Goal: Check status: Check status

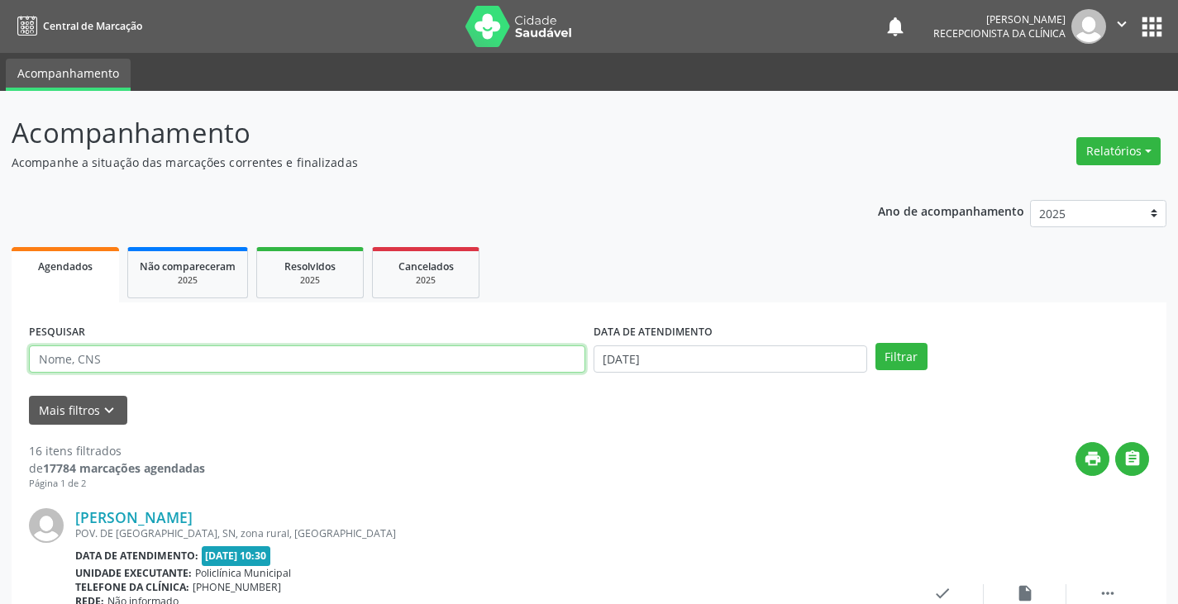
click at [69, 358] on input "text" at bounding box center [307, 359] width 556 height 28
type input "7"
type input "naide"
click at [875, 343] on button "Filtrar" at bounding box center [901, 357] width 52 height 28
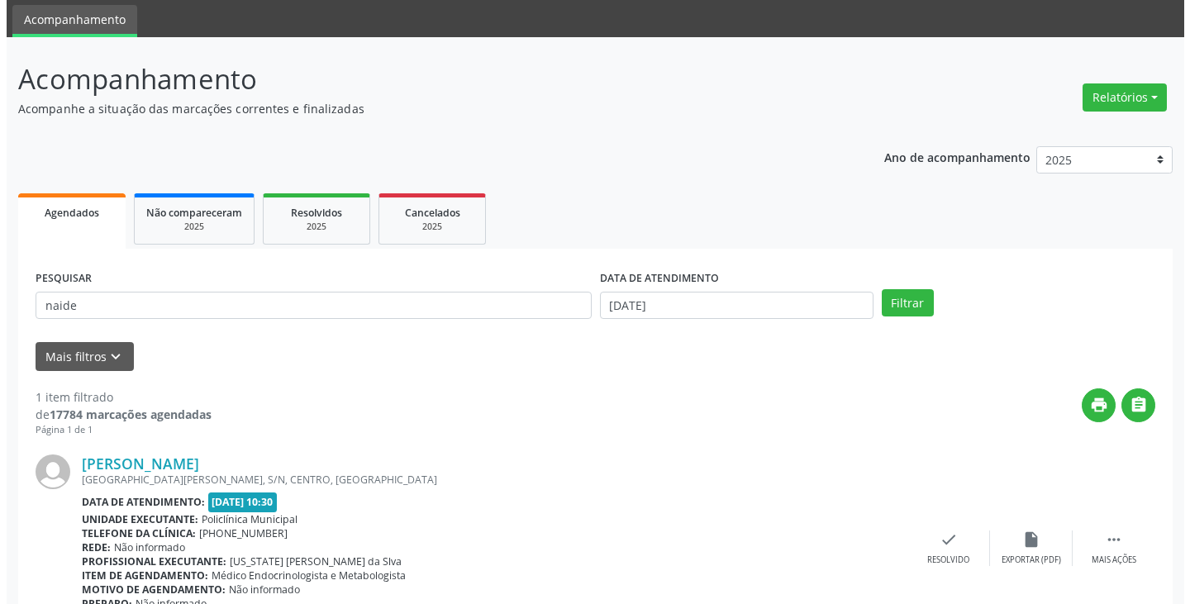
scroll to position [83, 0]
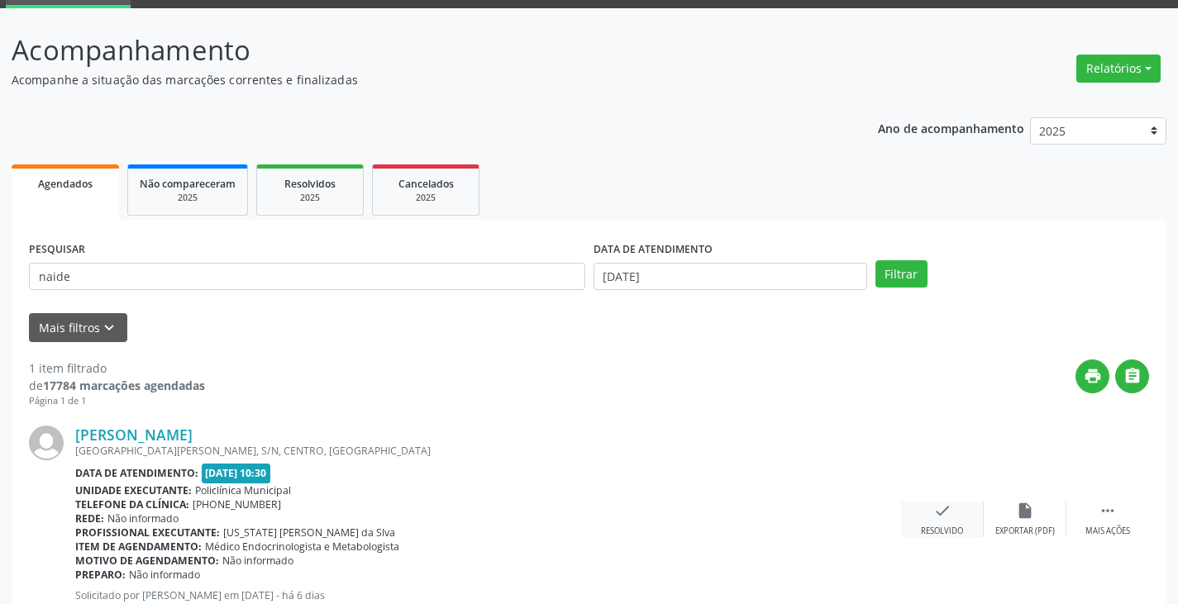
click at [949, 513] on icon "check" at bounding box center [942, 511] width 18 height 18
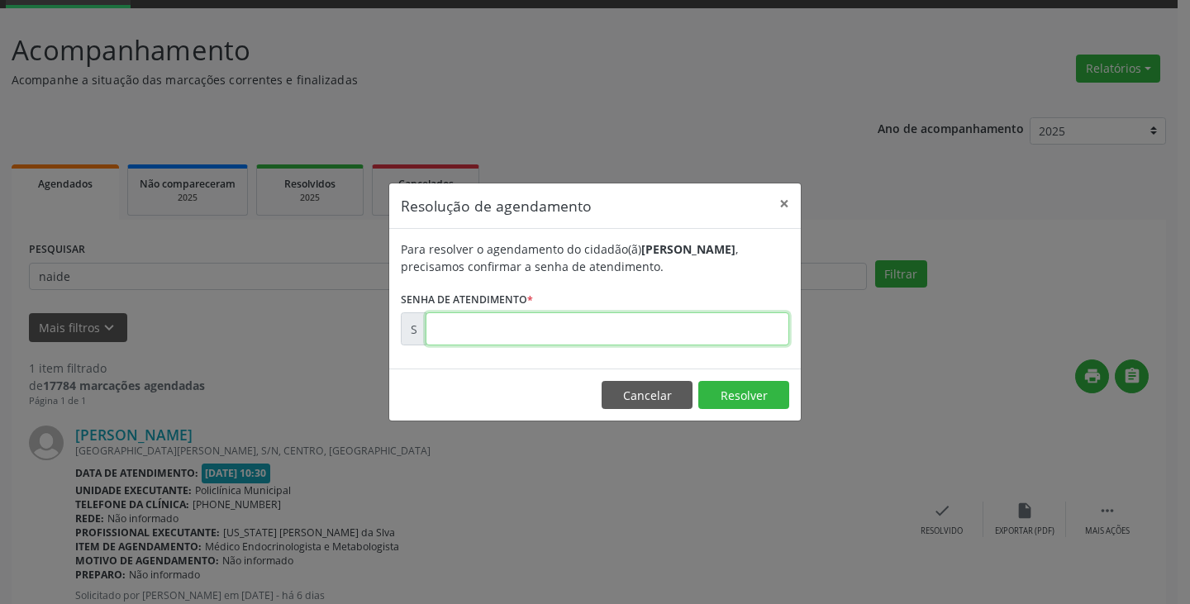
click at [503, 327] on input "text" at bounding box center [608, 328] width 364 height 33
type input "00175152"
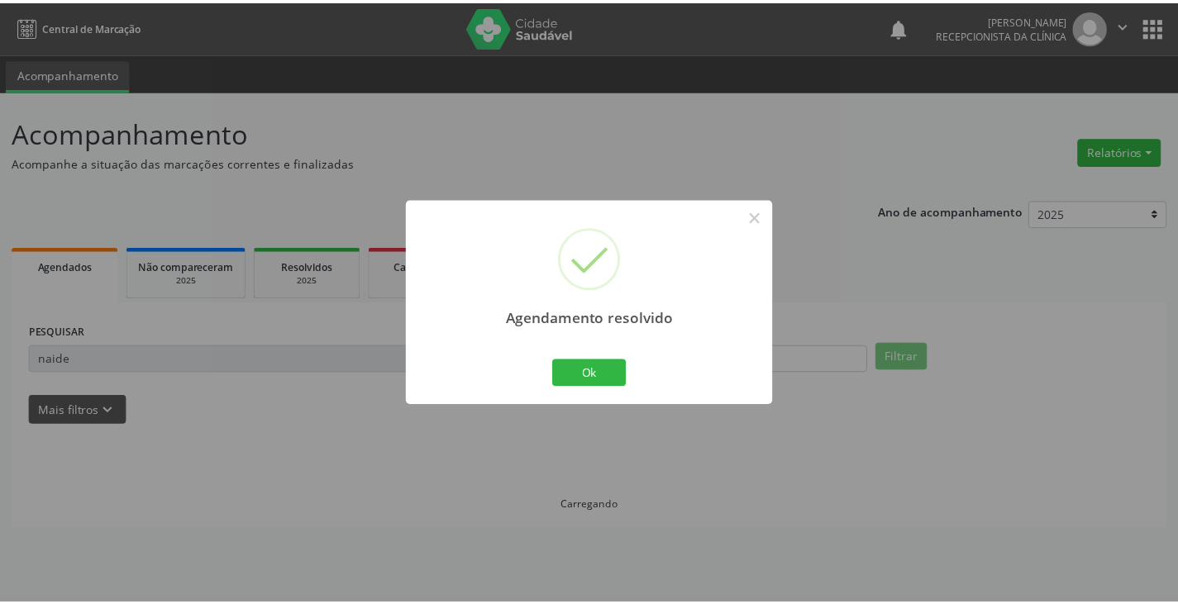
scroll to position [0, 0]
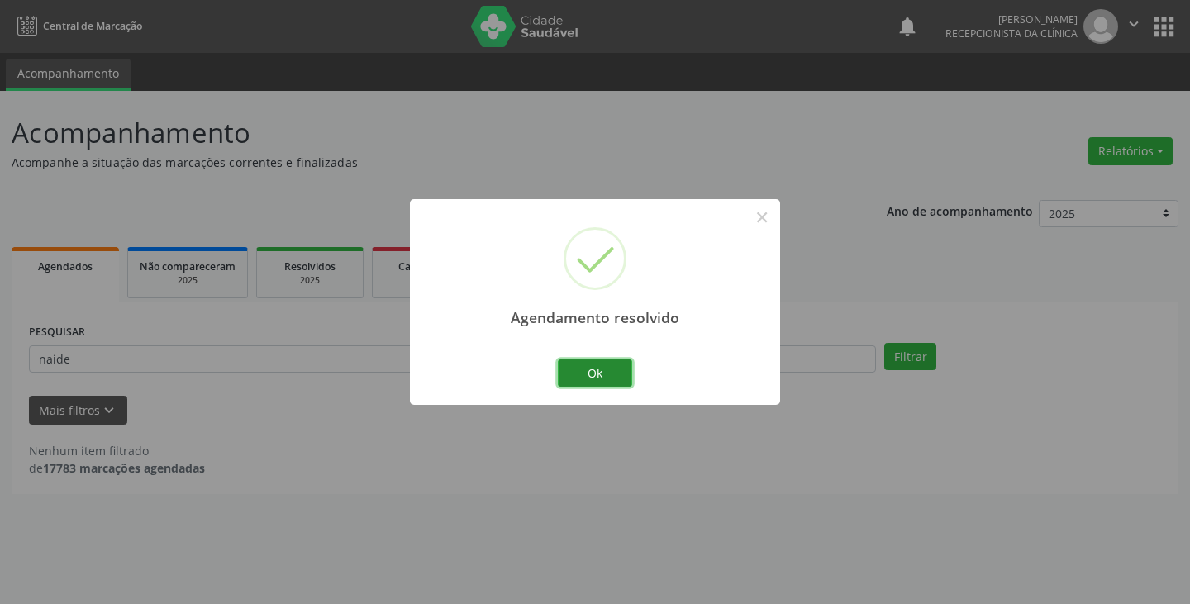
click at [618, 365] on button "Ok" at bounding box center [595, 373] width 74 height 28
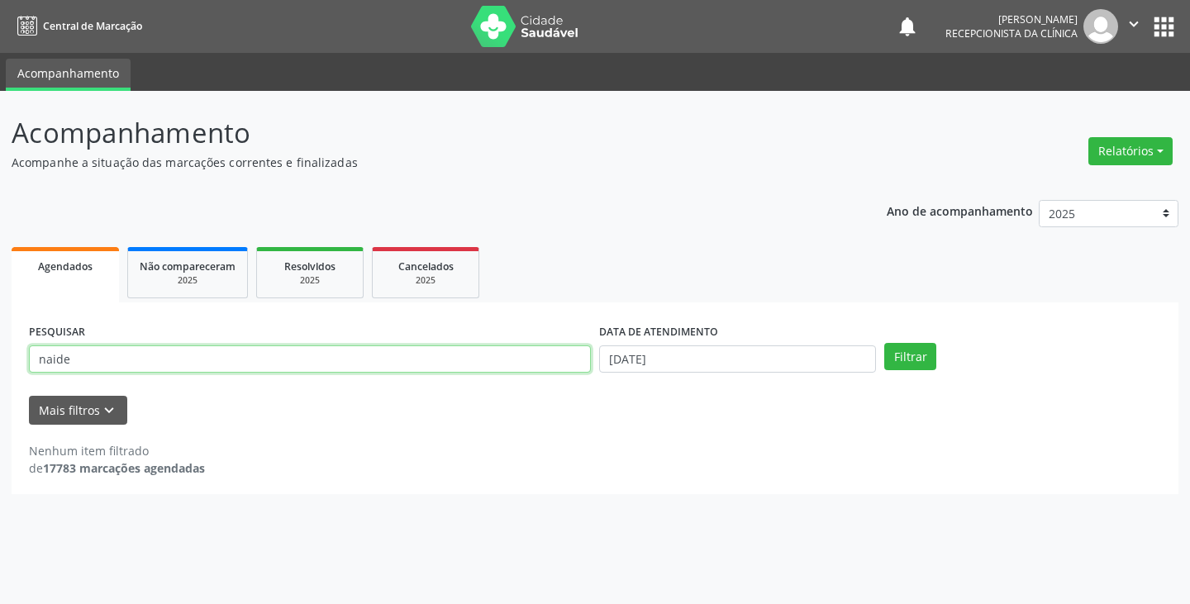
drag, startPoint x: 80, startPoint y: 364, endPoint x: 0, endPoint y: 334, distance: 85.5
click at [0, 334] on div "Acompanhamento Acompanhe a situação das marcações correntes e finalizadas Relat…" at bounding box center [595, 347] width 1190 height 513
type input "clarice"
click at [884, 343] on button "Filtrar" at bounding box center [910, 357] width 52 height 28
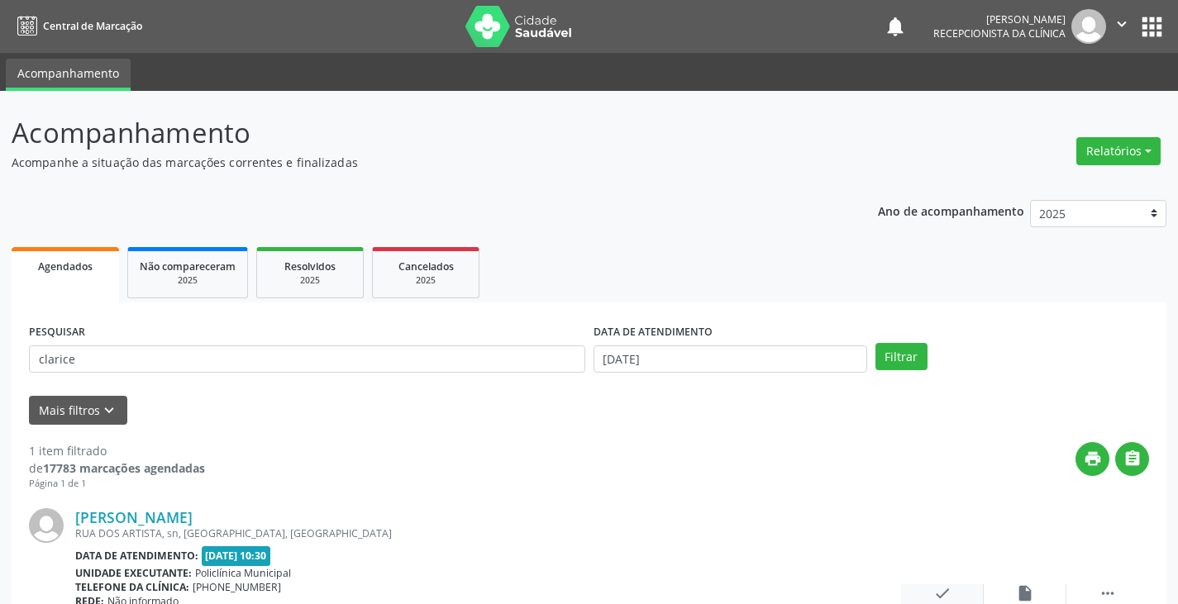
click at [944, 592] on icon "check" at bounding box center [942, 593] width 18 height 18
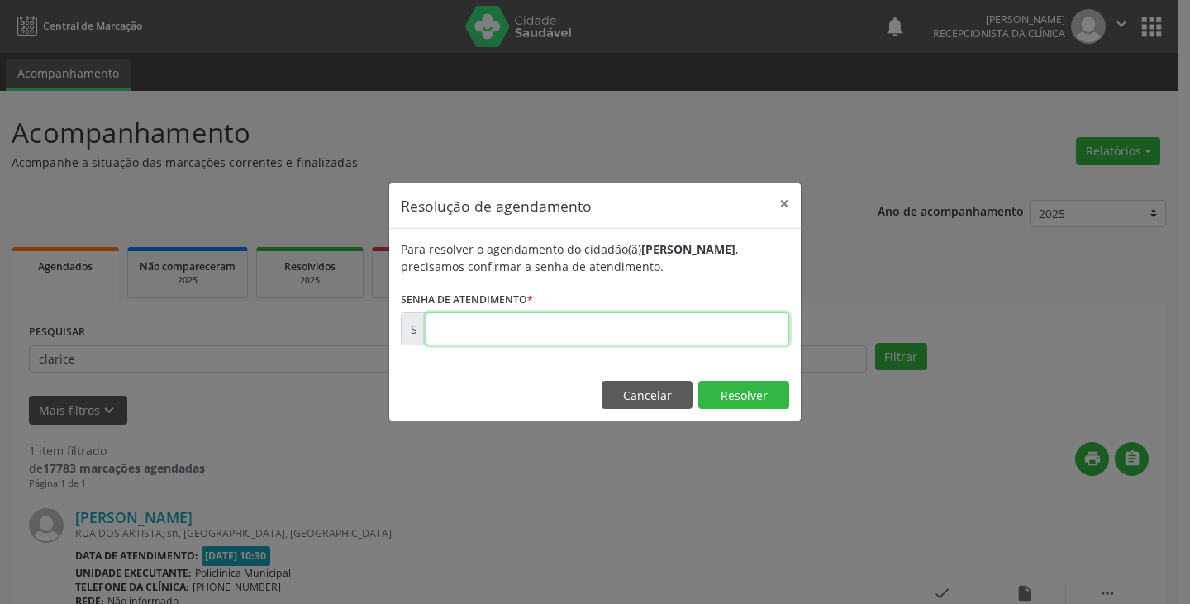
click at [457, 327] on input "text" at bounding box center [608, 328] width 364 height 33
type input "00175166"
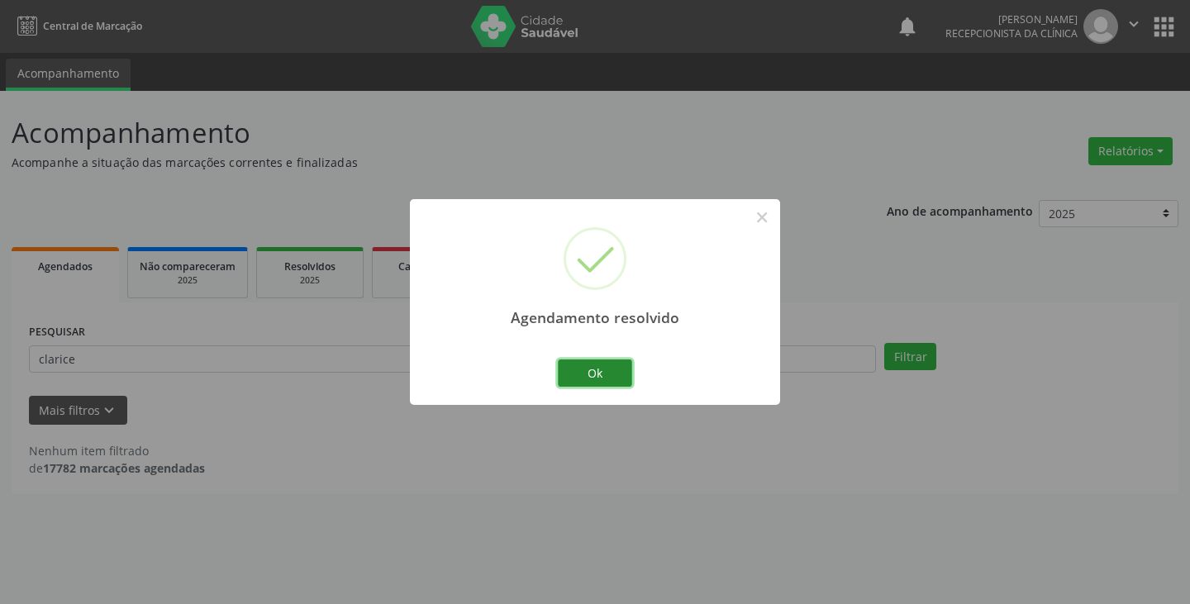
click at [605, 365] on button "Ok" at bounding box center [595, 373] width 74 height 28
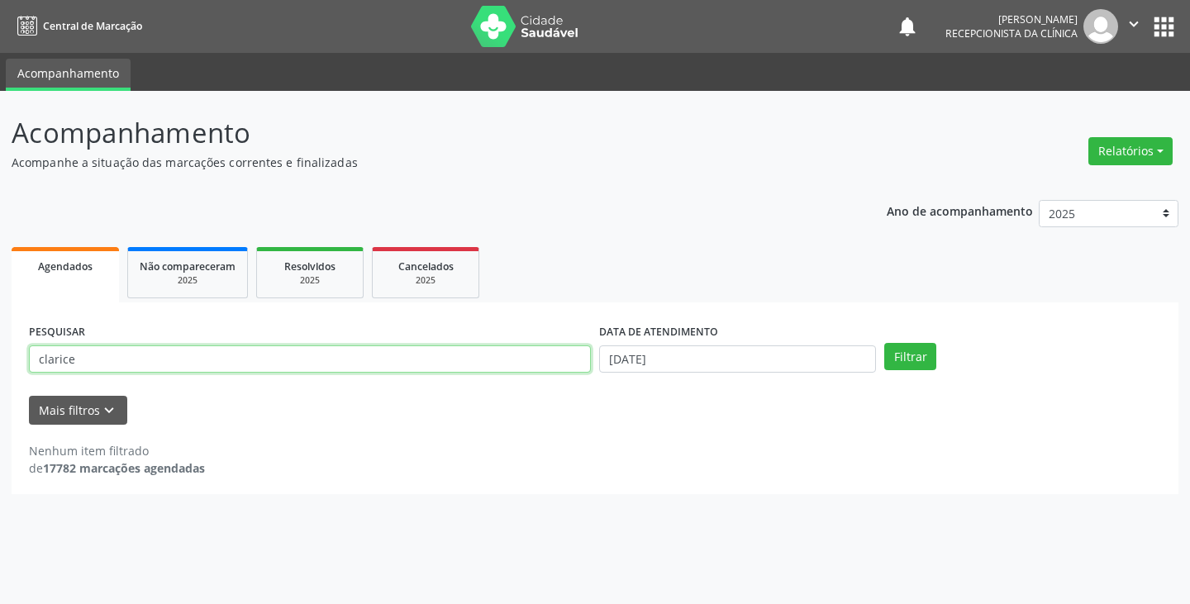
drag, startPoint x: 83, startPoint y: 362, endPoint x: 0, endPoint y: 360, distance: 83.5
click at [0, 360] on div "Acompanhamento Acompanhe a situação das marcações correntes e finalizadas Relat…" at bounding box center [595, 347] width 1190 height 513
type input "maria"
click at [884, 343] on button "Filtrar" at bounding box center [910, 357] width 52 height 28
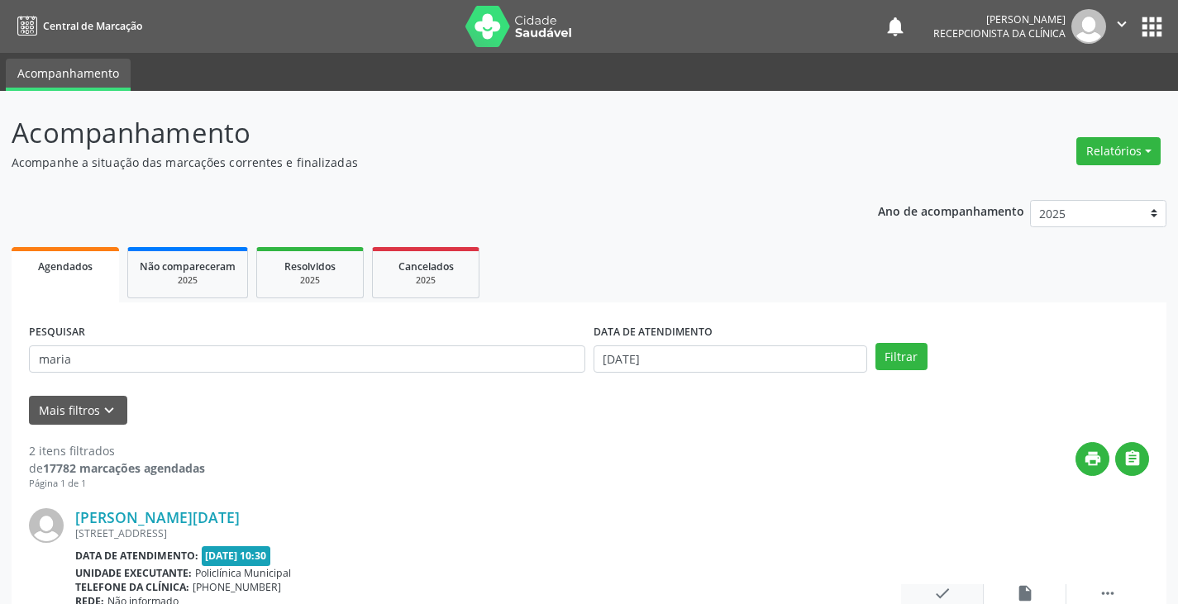
click at [929, 592] on div "check Resolvido" at bounding box center [942, 602] width 83 height 36
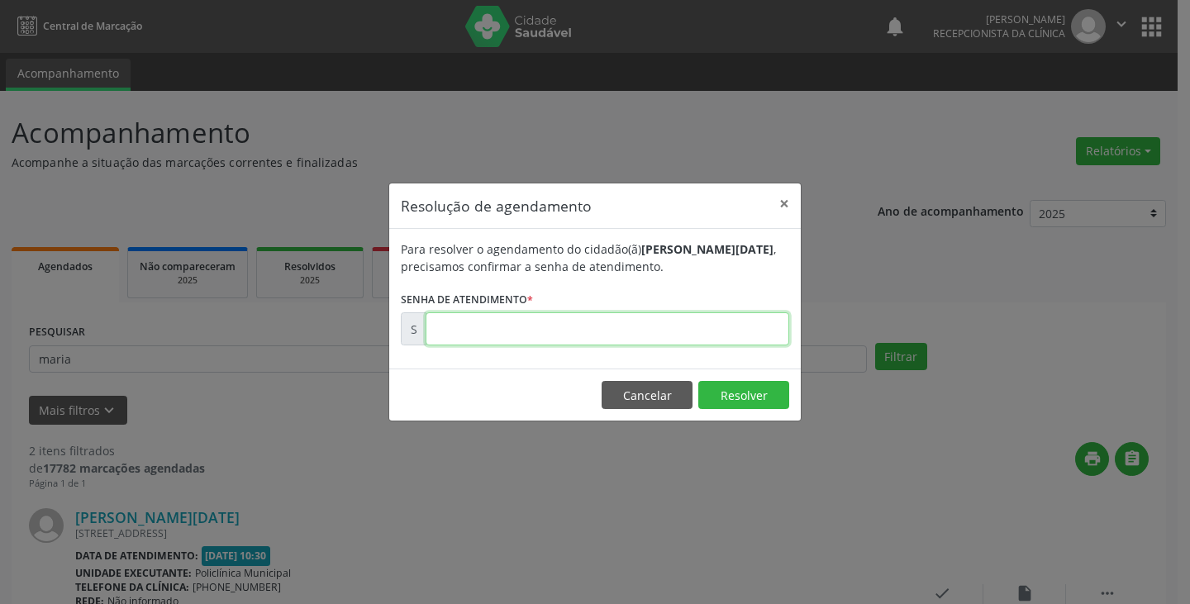
click at [453, 329] on input "text" at bounding box center [608, 328] width 364 height 33
type input "00175155"
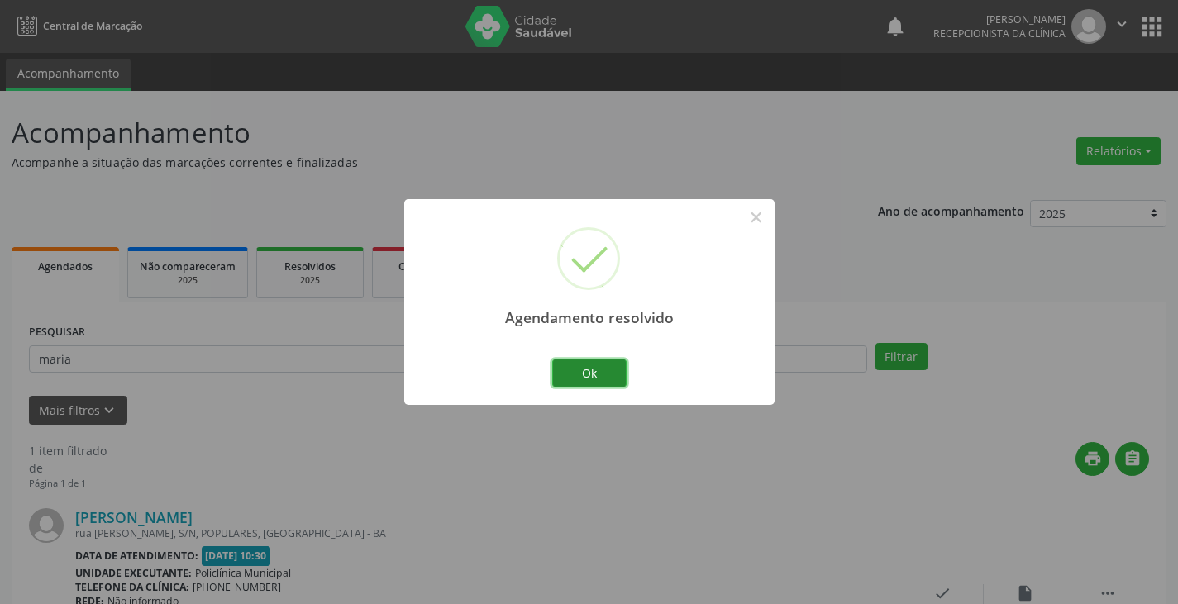
click at [608, 379] on button "Ok" at bounding box center [589, 373] width 74 height 28
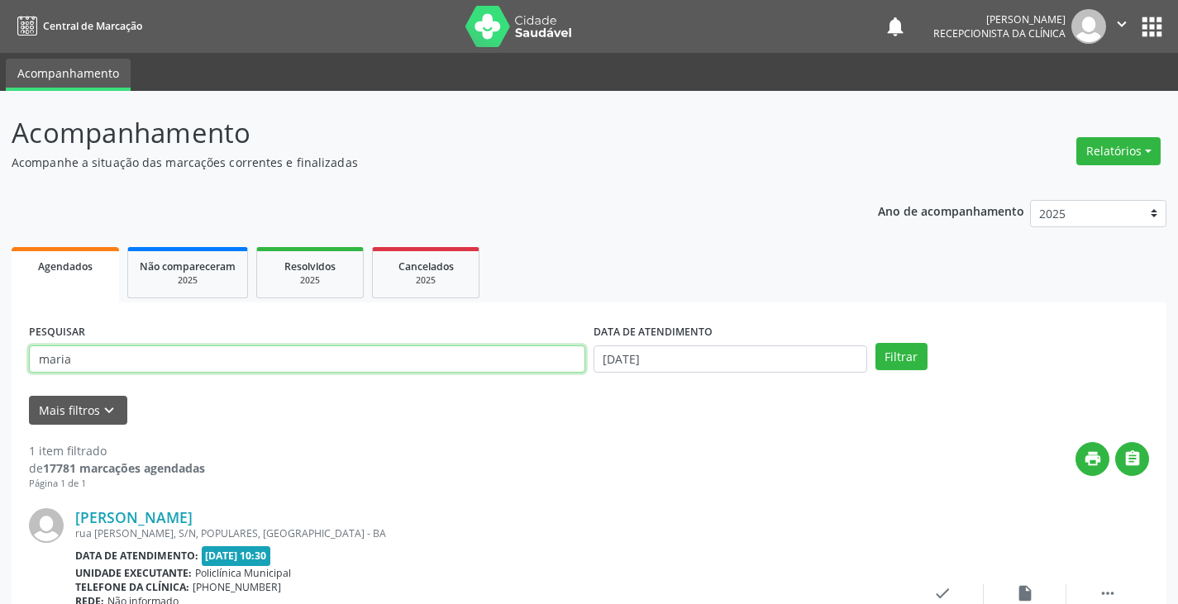
drag, startPoint x: 83, startPoint y: 364, endPoint x: 5, endPoint y: 311, distance: 94.0
click at [3, 321] on div "Acompanhamento Acompanhe a situação das marcações correntes e finalizadas Relat…" at bounding box center [589, 417] width 1178 height 652
type input "[PERSON_NAME]"
click at [875, 343] on button "Filtrar" at bounding box center [901, 357] width 52 height 28
click at [936, 591] on icon "check" at bounding box center [942, 593] width 18 height 18
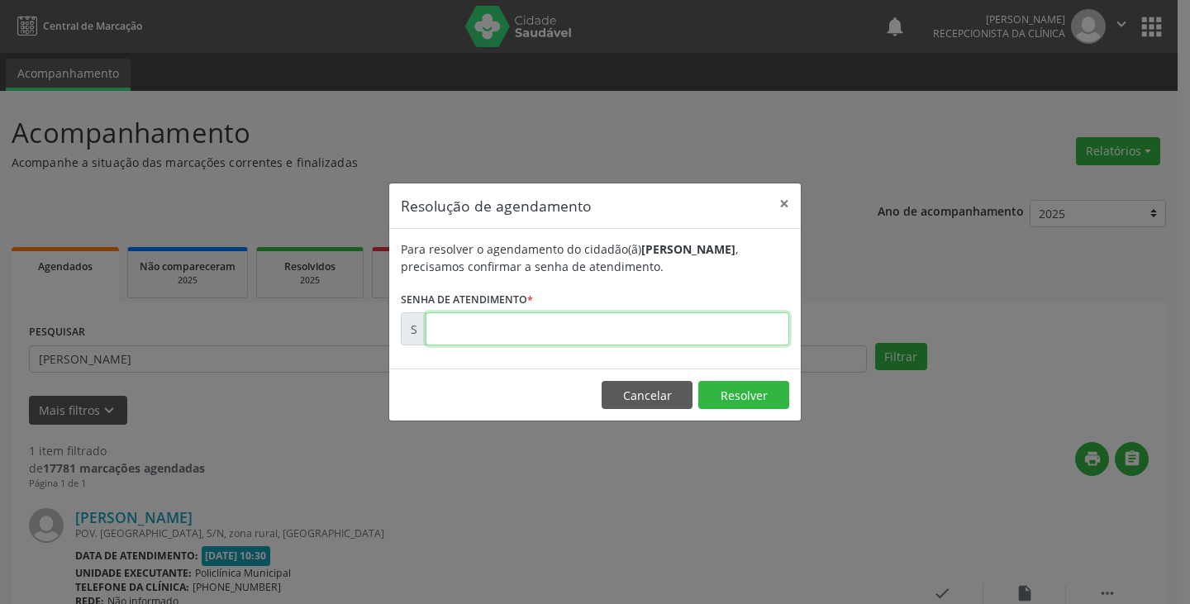
click at [462, 326] on input "text" at bounding box center [608, 328] width 364 height 33
type input "00175176"
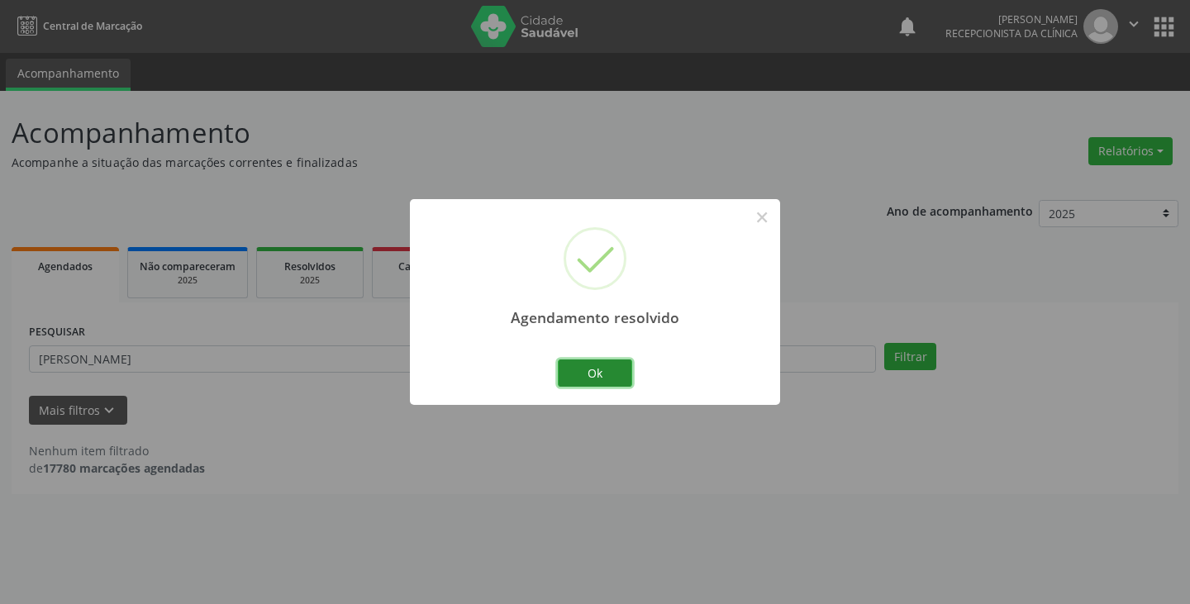
click at [612, 374] on button "Ok" at bounding box center [595, 373] width 74 height 28
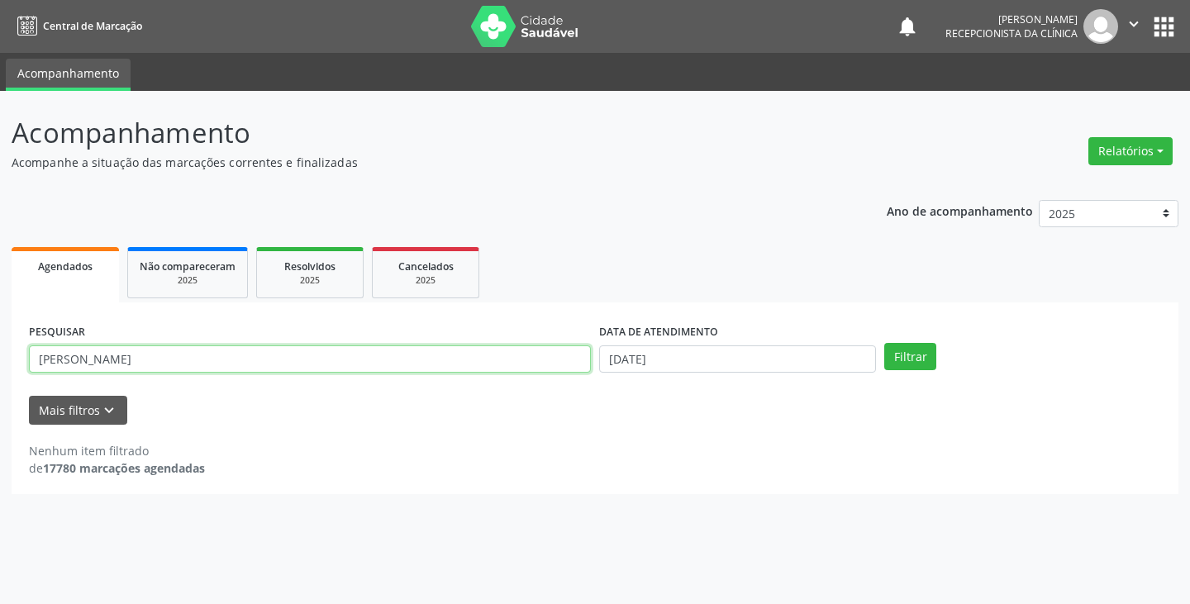
drag, startPoint x: 97, startPoint y: 369, endPoint x: 0, endPoint y: 364, distance: 96.8
click at [0, 364] on div "Acompanhamento Acompanhe a situação das marcações correntes e finalizadas Relat…" at bounding box center [595, 347] width 1190 height 513
click at [884, 343] on button "Filtrar" at bounding box center [910, 357] width 52 height 28
click at [81, 360] on input "delzoi" at bounding box center [310, 359] width 562 height 28
type input "delzoine"
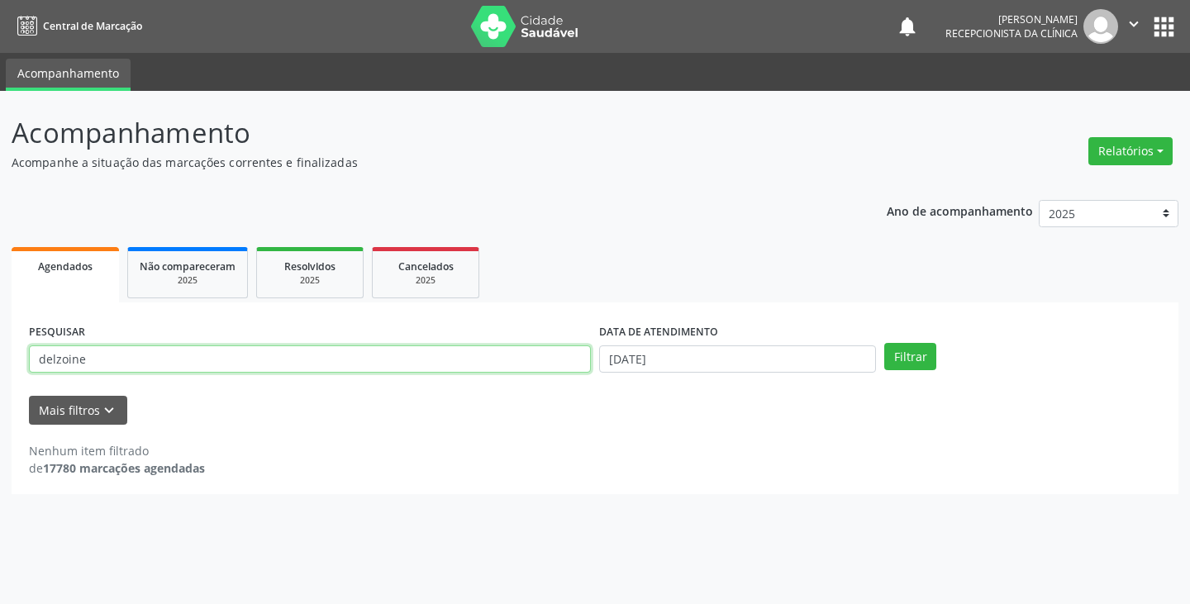
click at [884, 343] on button "Filtrar" at bounding box center [910, 357] width 52 height 28
drag, startPoint x: 102, startPoint y: 360, endPoint x: 0, endPoint y: 358, distance: 101.7
click at [0, 358] on div "Acompanhamento Acompanhe a situação das marcações correntes e finalizadas Relat…" at bounding box center [595, 347] width 1190 height 513
type input "[PERSON_NAME]"
click at [884, 343] on button "Filtrar" at bounding box center [910, 357] width 52 height 28
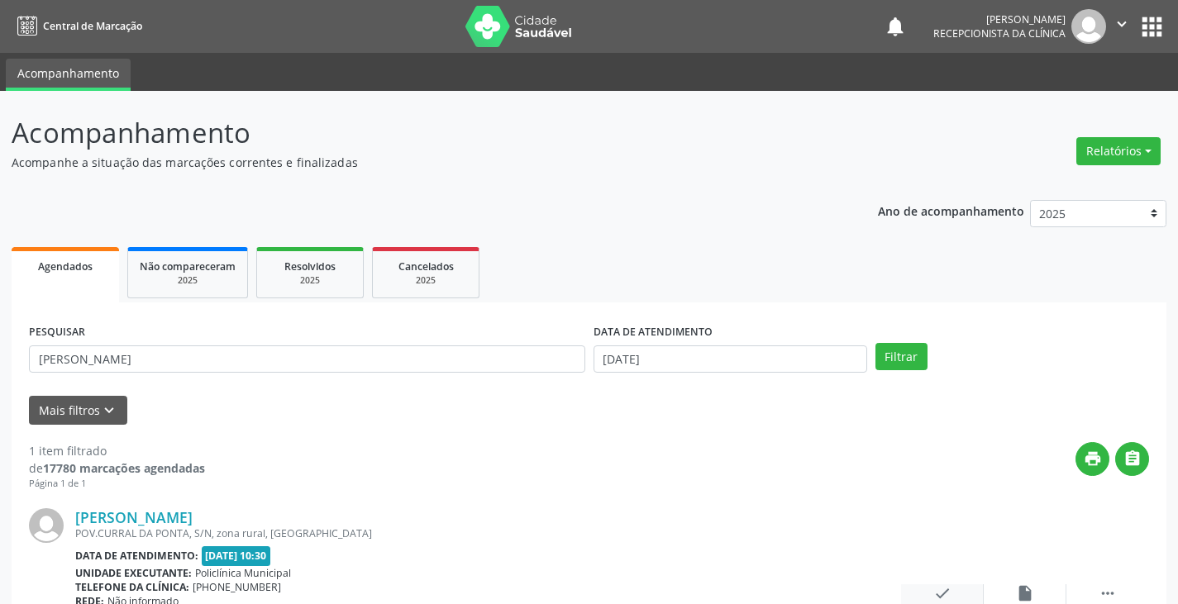
click at [935, 594] on icon "check" at bounding box center [942, 593] width 18 height 18
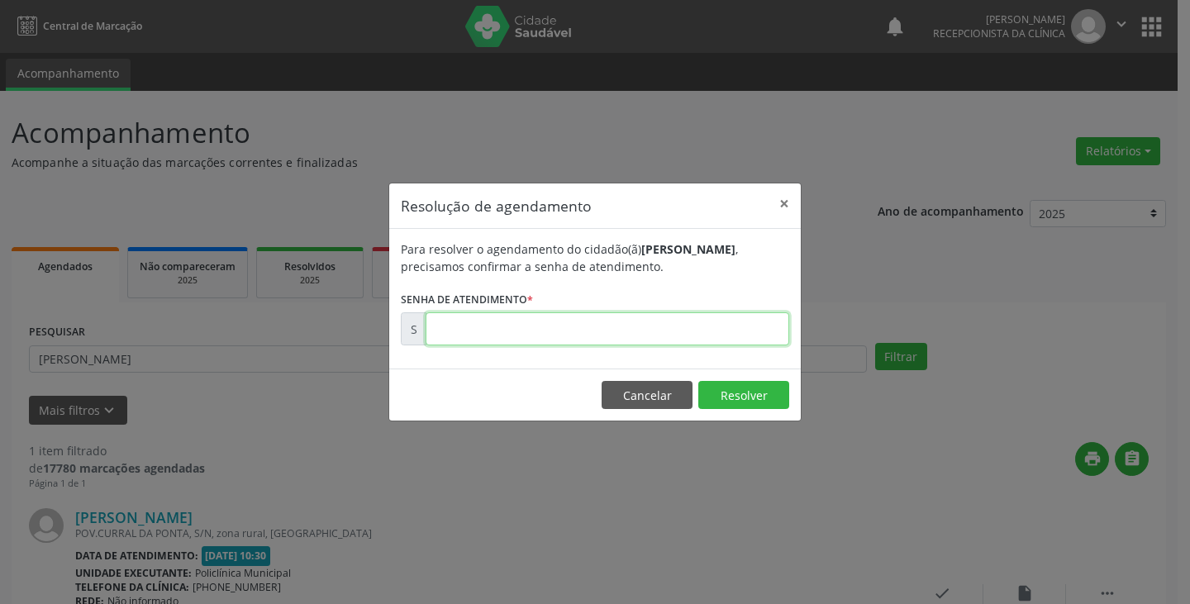
click at [449, 321] on input "text" at bounding box center [608, 328] width 364 height 33
type input "00175153"
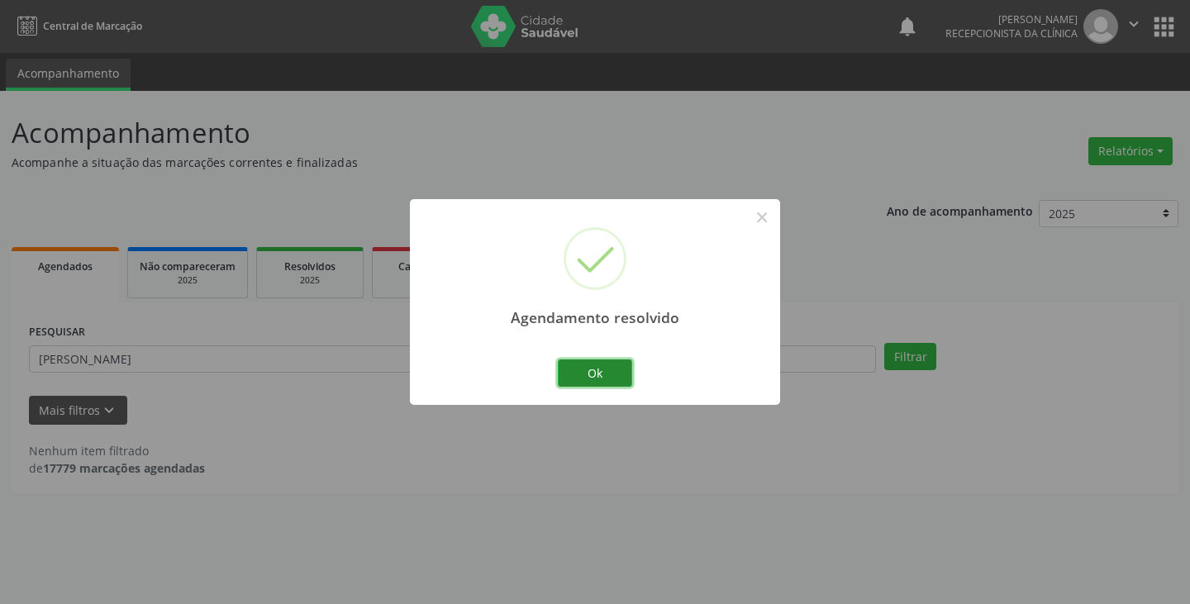
click at [604, 377] on button "Ok" at bounding box center [595, 373] width 74 height 28
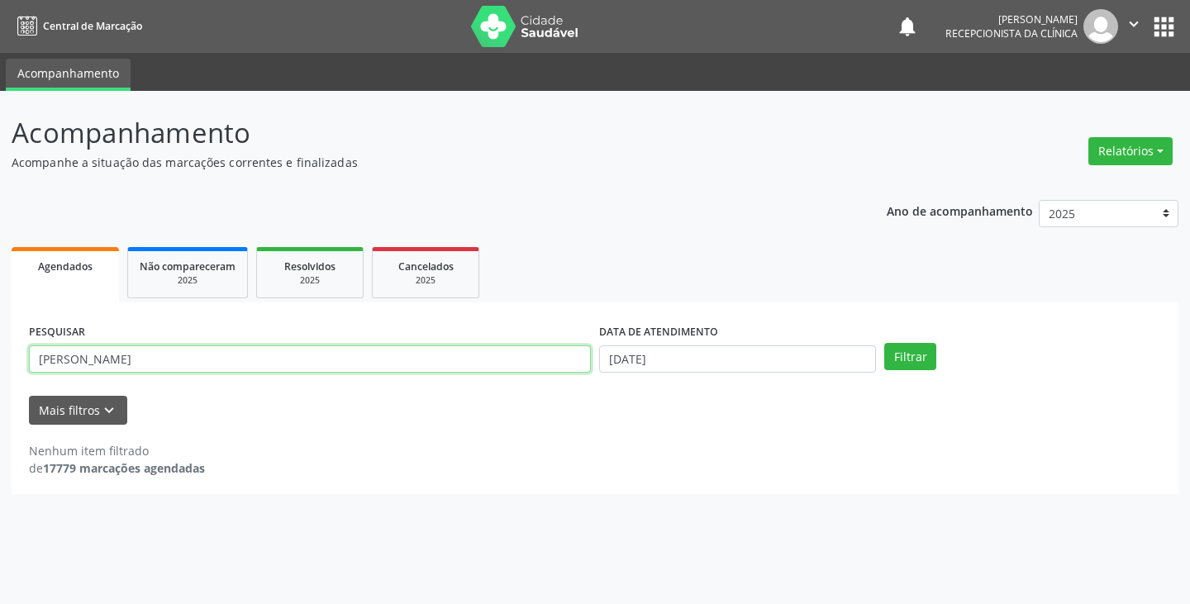
drag, startPoint x: 82, startPoint y: 366, endPoint x: 9, endPoint y: 349, distance: 74.8
click at [9, 349] on div "Acompanhamento Acompanhe a situação das marcações correntes e finalizadas Relat…" at bounding box center [595, 347] width 1190 height 513
type input "magnolia"
click at [884, 343] on button "Filtrar" at bounding box center [910, 357] width 52 height 28
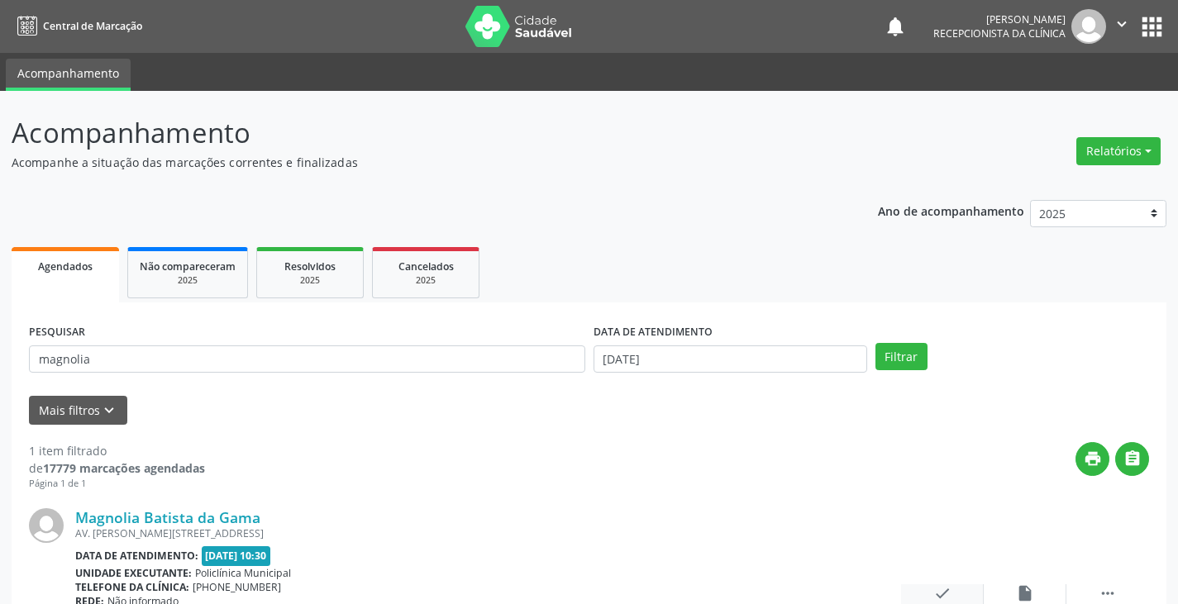
click at [944, 591] on icon "check" at bounding box center [942, 593] width 18 height 18
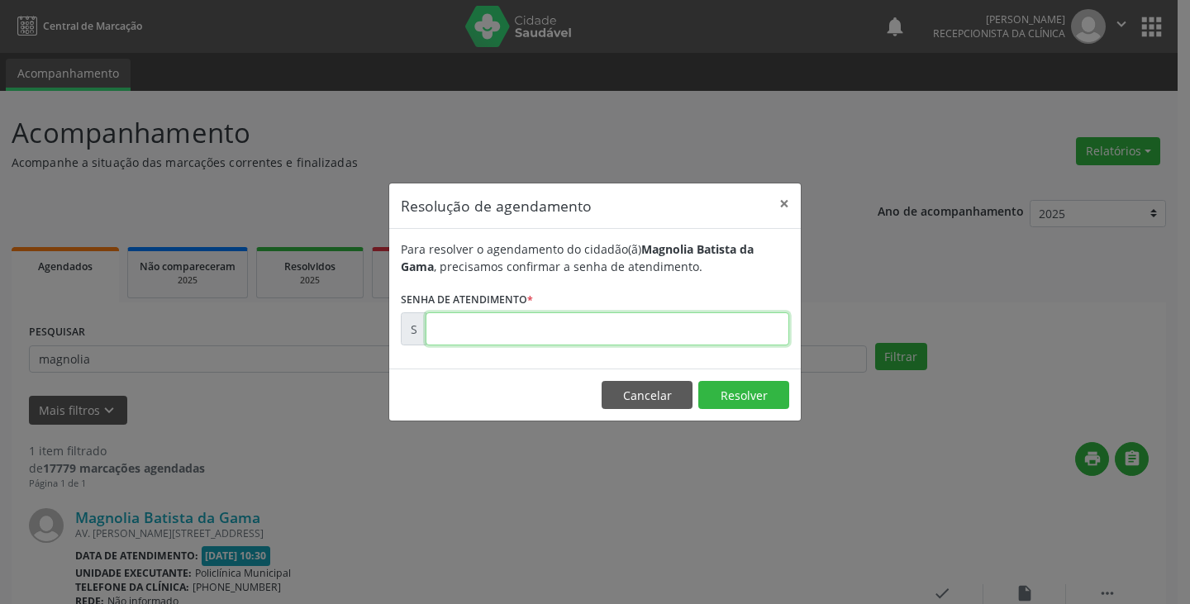
click at [467, 326] on input "text" at bounding box center [608, 328] width 364 height 33
type input "00175169"
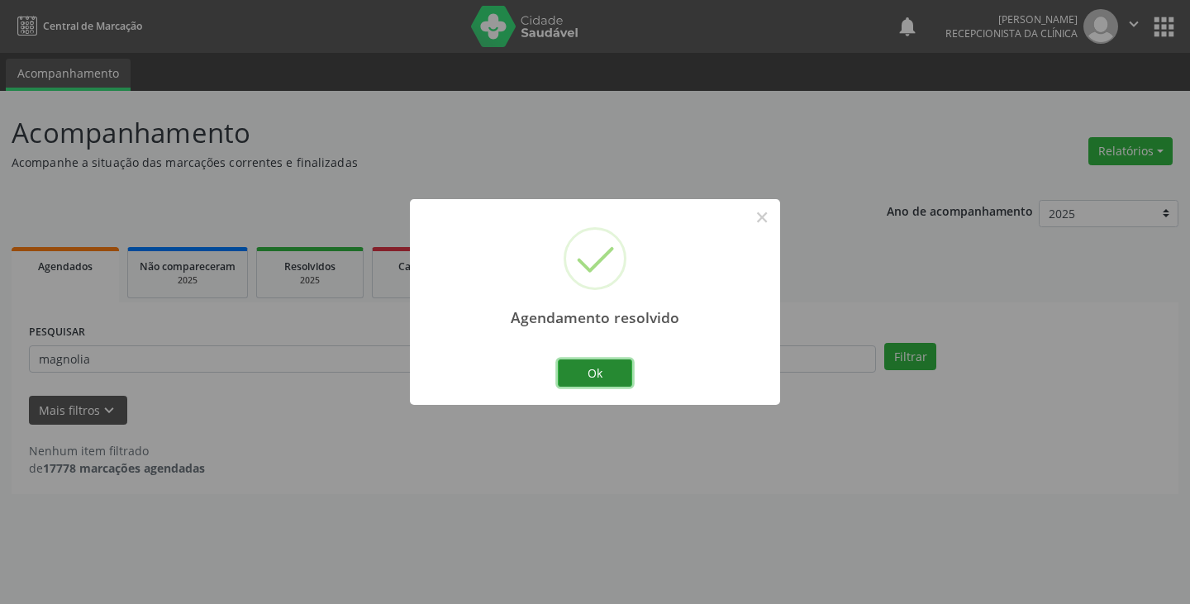
click at [616, 378] on button "Ok" at bounding box center [595, 373] width 74 height 28
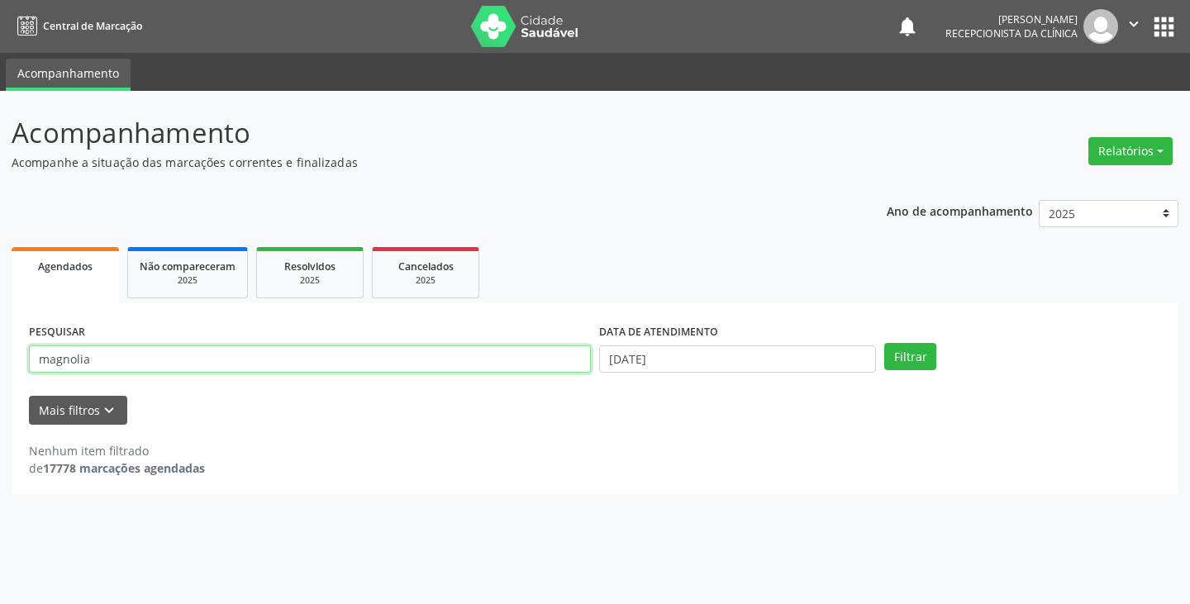
drag, startPoint x: 113, startPoint y: 363, endPoint x: 11, endPoint y: 336, distance: 105.8
click at [11, 336] on div "Acompanhamento Acompanhe a situação das marcações correntes e finalizadas Relat…" at bounding box center [595, 347] width 1190 height 513
type input "aline"
click at [884, 343] on button "Filtrar" at bounding box center [910, 357] width 52 height 28
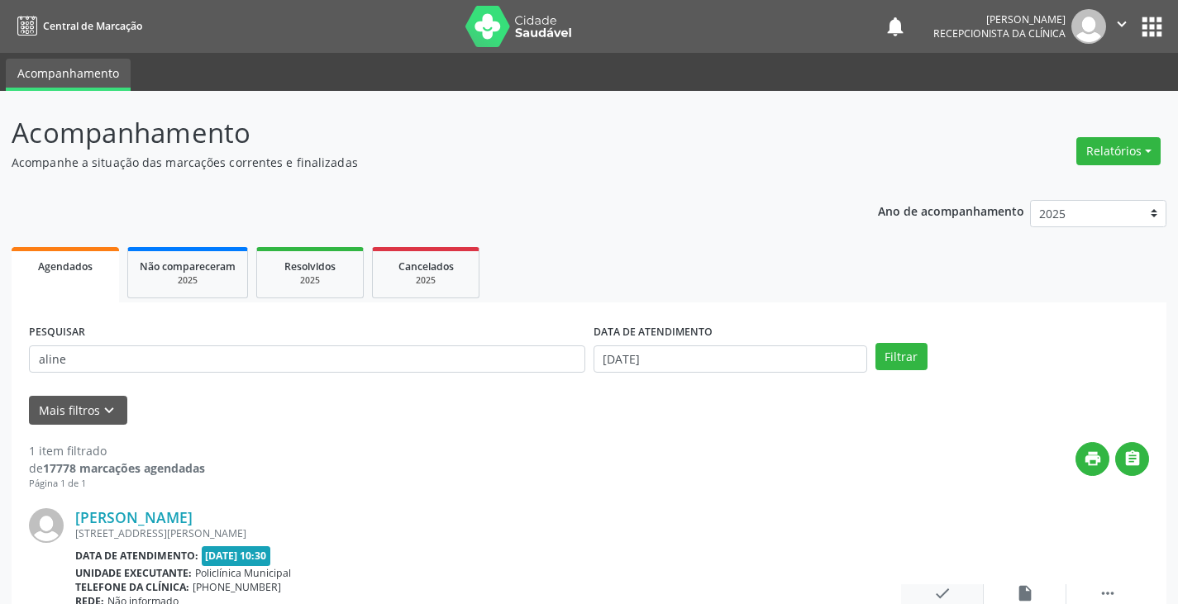
click at [935, 588] on icon "check" at bounding box center [942, 593] width 18 height 18
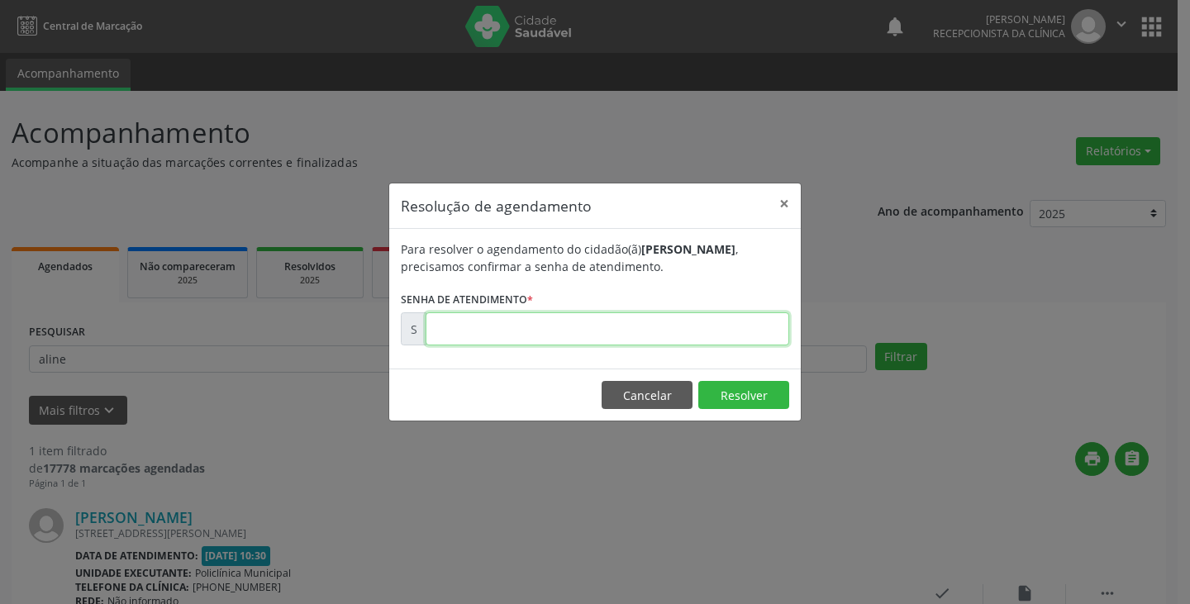
click at [447, 325] on input "text" at bounding box center [608, 328] width 364 height 33
type input "00001754"
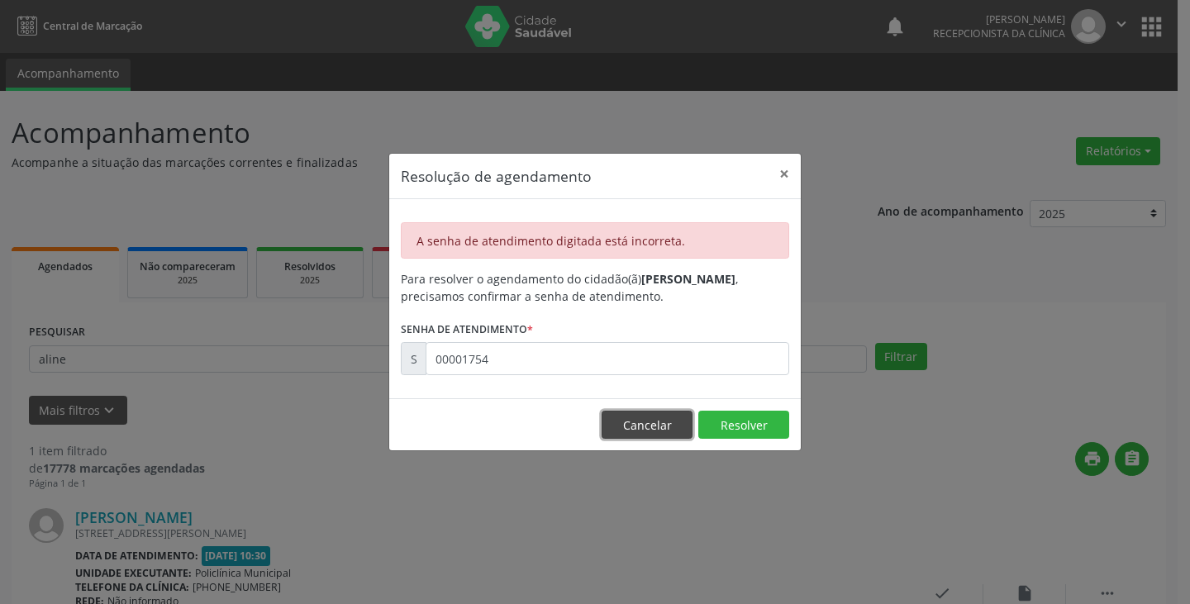
drag, startPoint x: 650, startPoint y: 412, endPoint x: 635, endPoint y: 408, distance: 16.0
click at [649, 412] on button "Cancelar" at bounding box center [647, 425] width 91 height 28
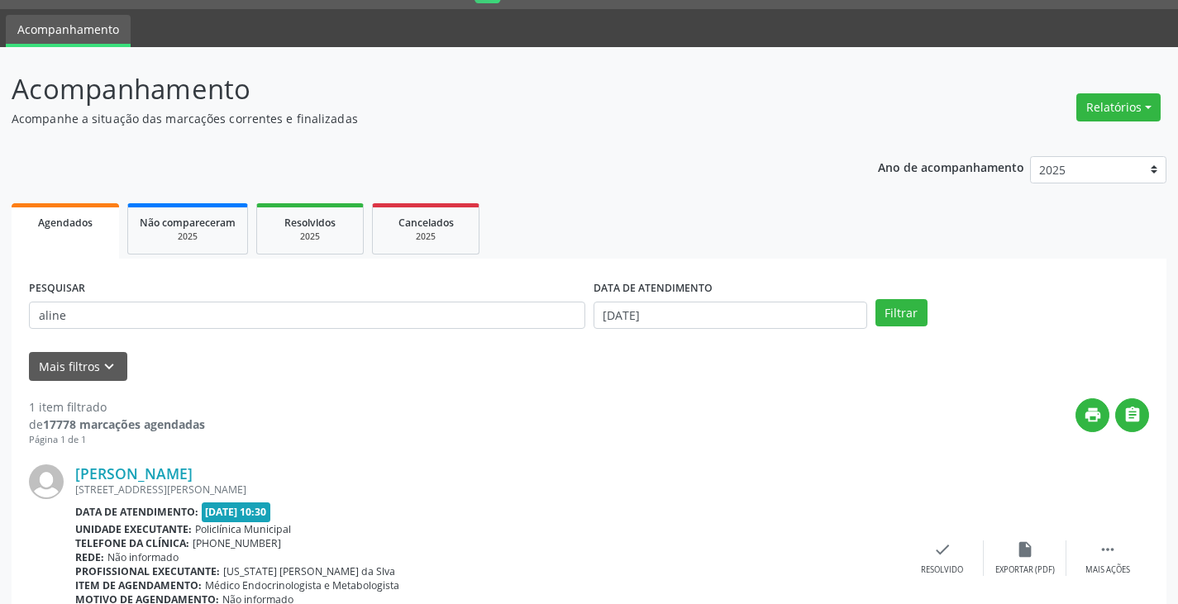
scroll to position [83, 0]
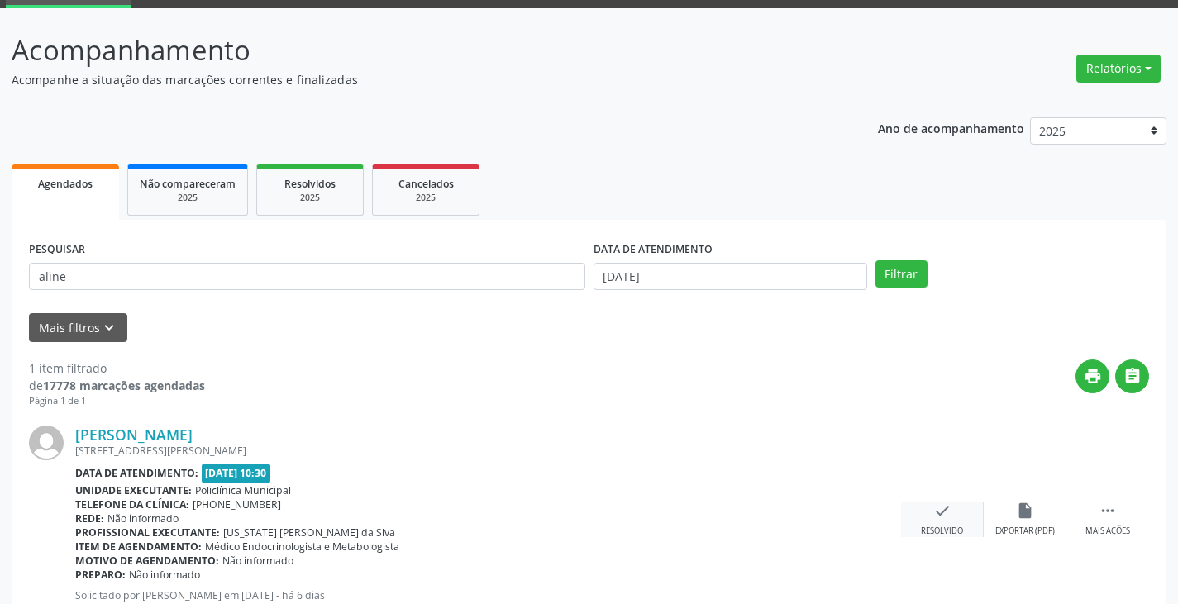
click at [951, 515] on div "check Resolvido" at bounding box center [942, 520] width 83 height 36
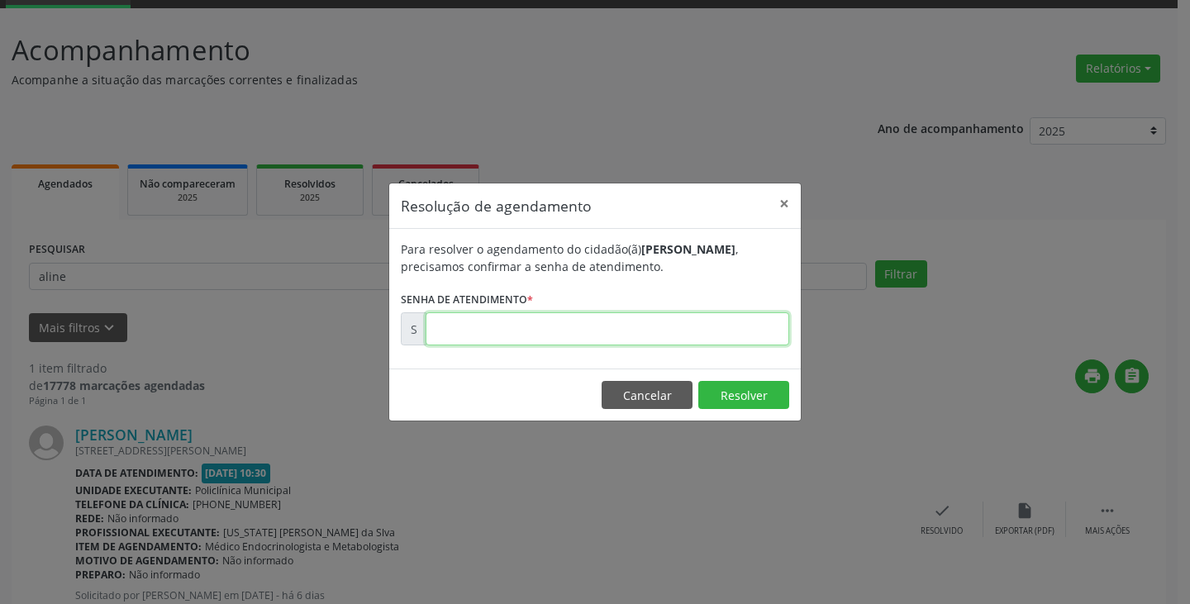
click at [455, 324] on input "text" at bounding box center [608, 328] width 364 height 33
type input "00001754"
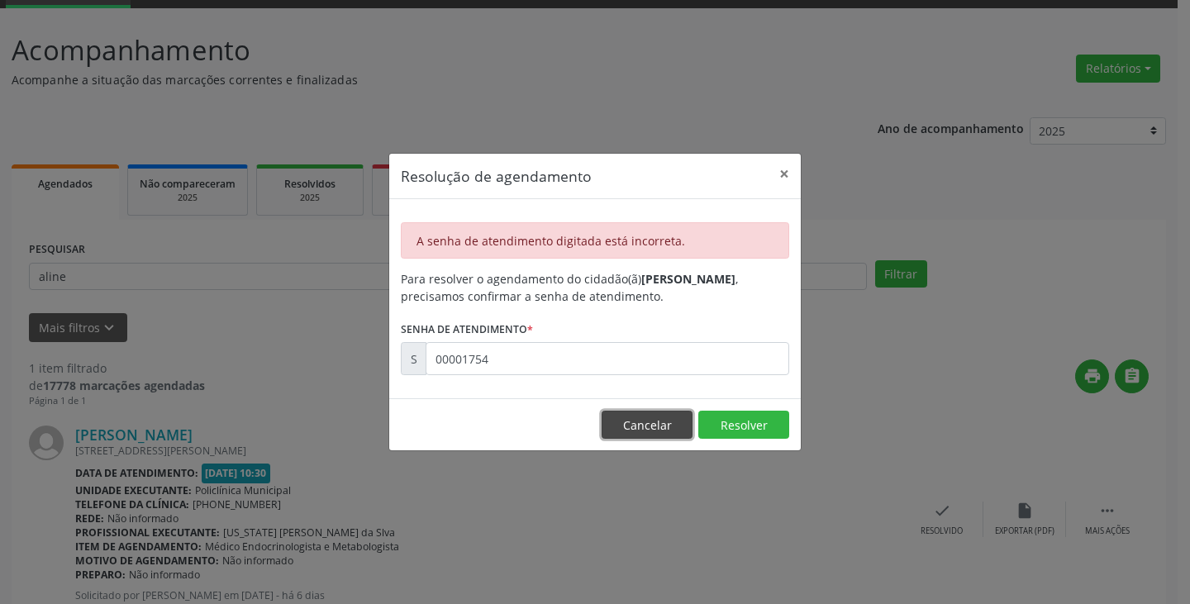
click at [649, 416] on button "Cancelar" at bounding box center [647, 425] width 91 height 28
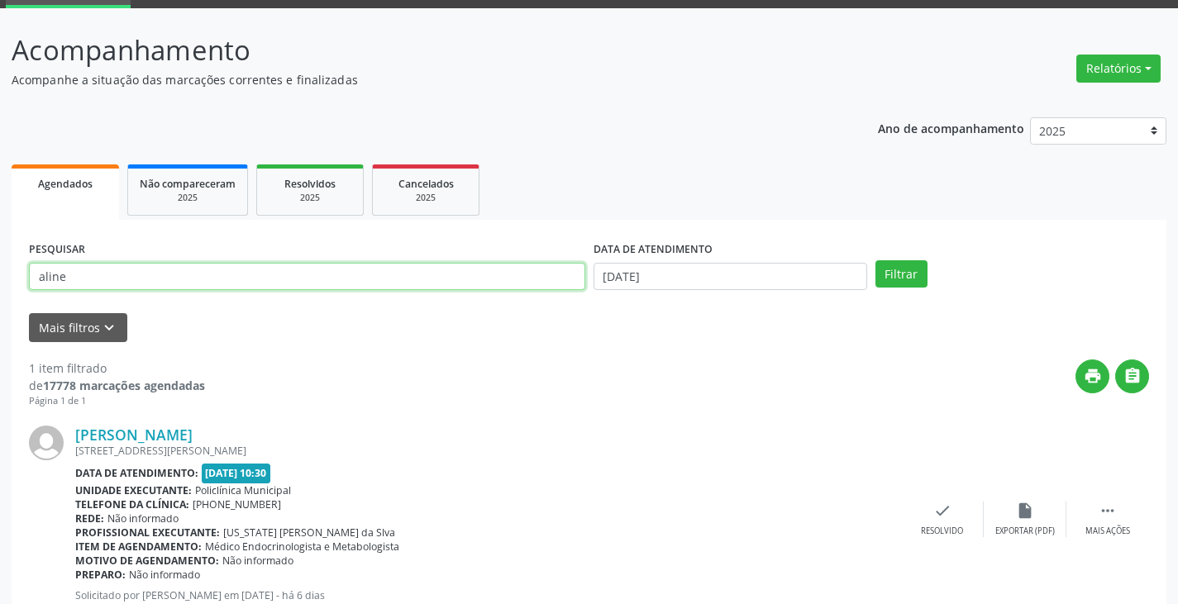
drag, startPoint x: 79, startPoint y: 276, endPoint x: 0, endPoint y: 312, distance: 87.3
click at [0, 312] on div "Acompanhamento Acompanhe a situação das marcações correntes e finalizadas Relat…" at bounding box center [589, 334] width 1178 height 652
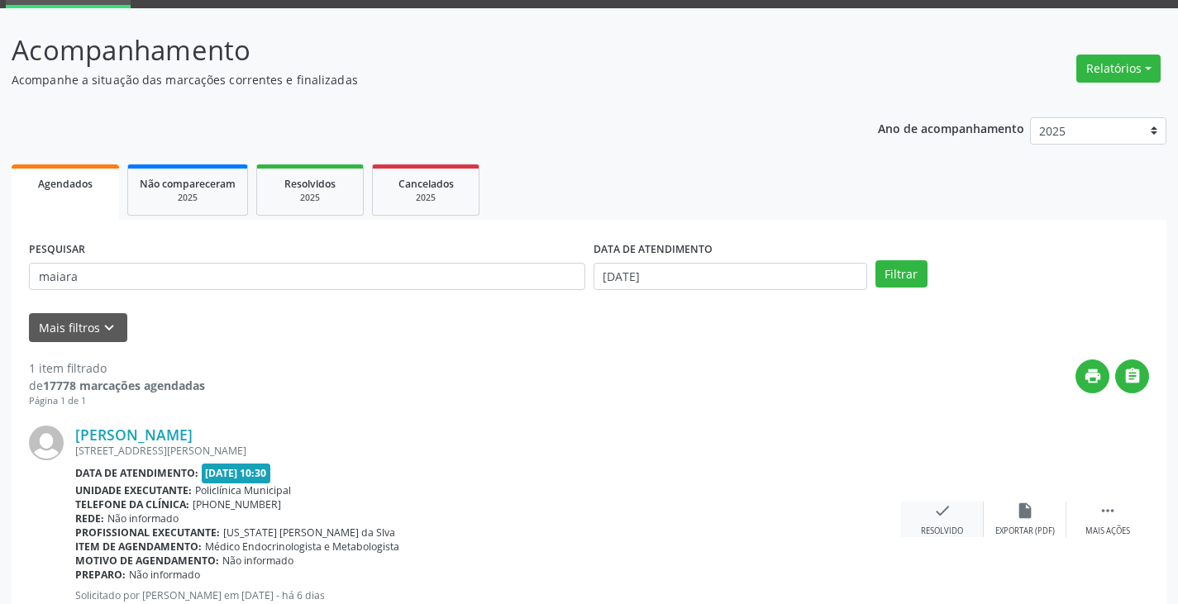
click at [949, 520] on icon "check" at bounding box center [942, 511] width 18 height 18
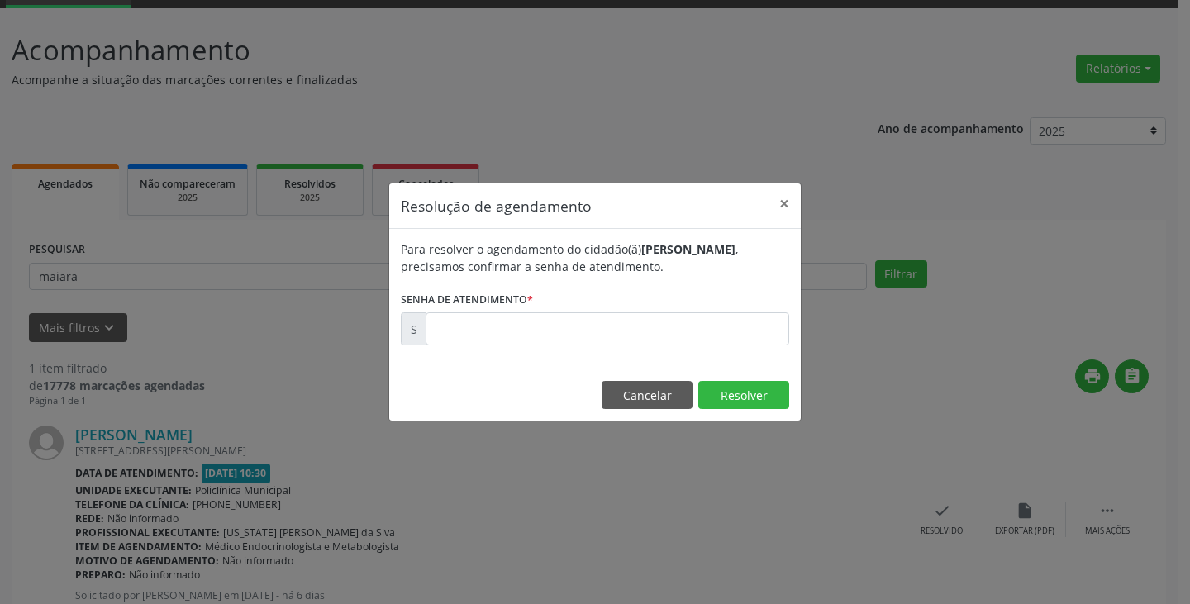
click at [464, 492] on div "Resolução de agendamento × Para resolver o agendamento do cidadão(ã) [PERSON_NA…" at bounding box center [595, 302] width 1190 height 604
drag, startPoint x: 117, startPoint y: 266, endPoint x: 115, endPoint y: 282, distance: 15.9
click at [115, 281] on div "Resolução de agendamento × Para resolver o agendamento do cidadão(ã) [PERSON_NA…" at bounding box center [595, 302] width 1190 height 604
drag, startPoint x: 115, startPoint y: 282, endPoint x: 107, endPoint y: 275, distance: 10.6
click at [113, 281] on div "Resolução de agendamento × Para resolver o agendamento do cidadão(ã) [PERSON_NA…" at bounding box center [595, 302] width 1190 height 604
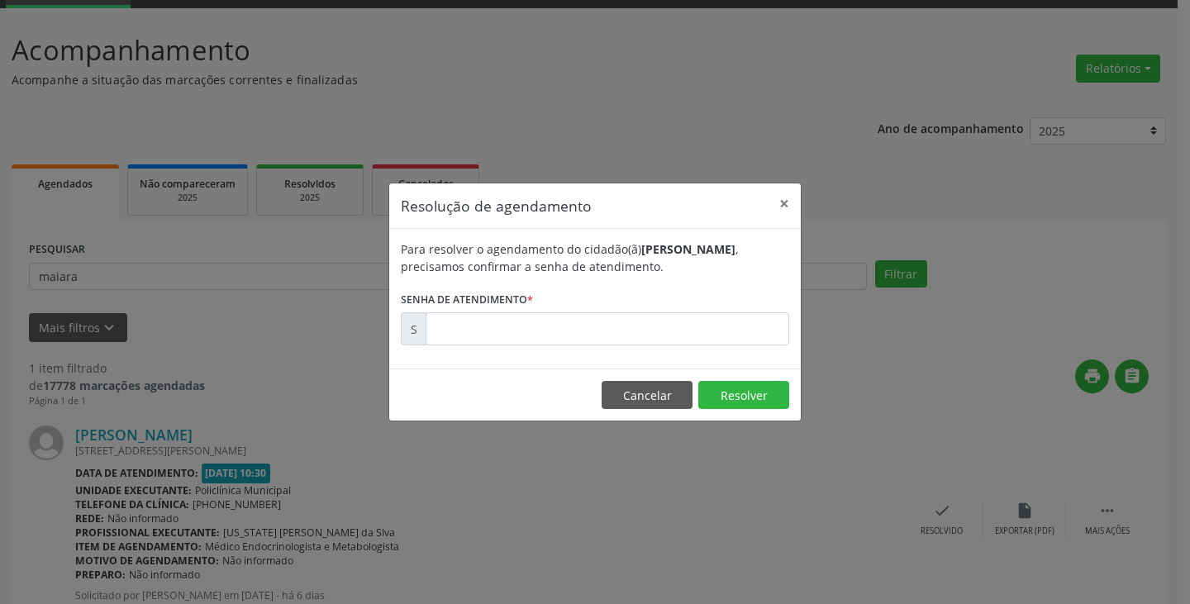
drag, startPoint x: 107, startPoint y: 275, endPoint x: 131, endPoint y: 278, distance: 24.1
click at [112, 274] on div "Resolução de agendamento × Para resolver o agendamento do cidadão(ã) [PERSON_NA…" at bounding box center [595, 302] width 1190 height 604
drag, startPoint x: 633, startPoint y: 385, endPoint x: 596, endPoint y: 380, distance: 37.5
click at [624, 383] on button "Cancelar" at bounding box center [647, 395] width 91 height 28
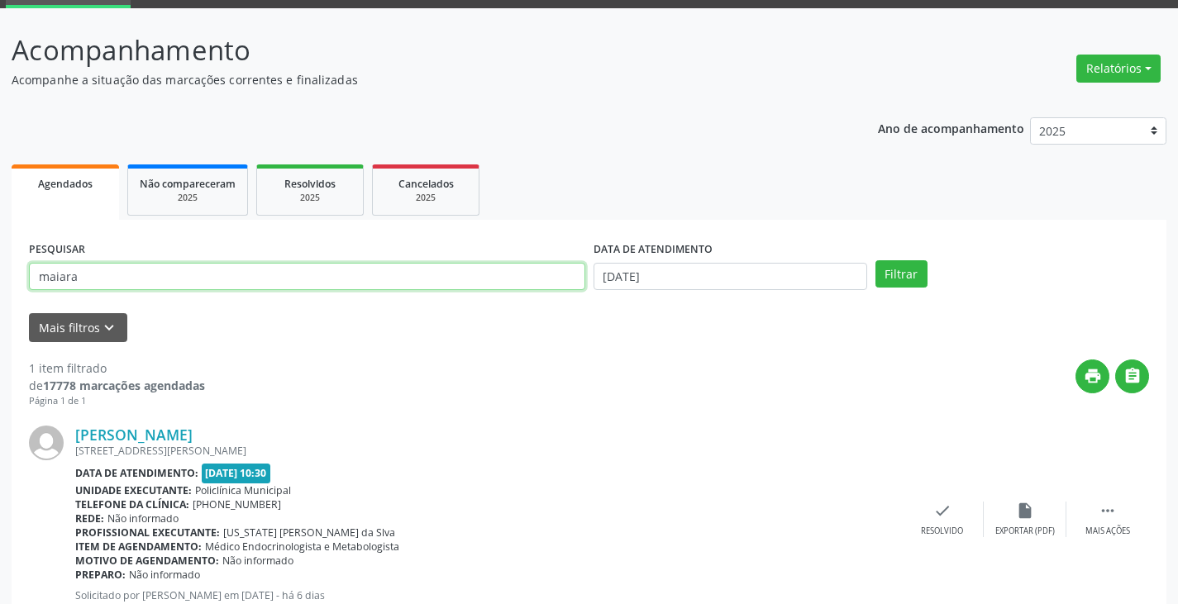
click at [90, 280] on input "maiara" at bounding box center [307, 277] width 556 height 28
type input "m"
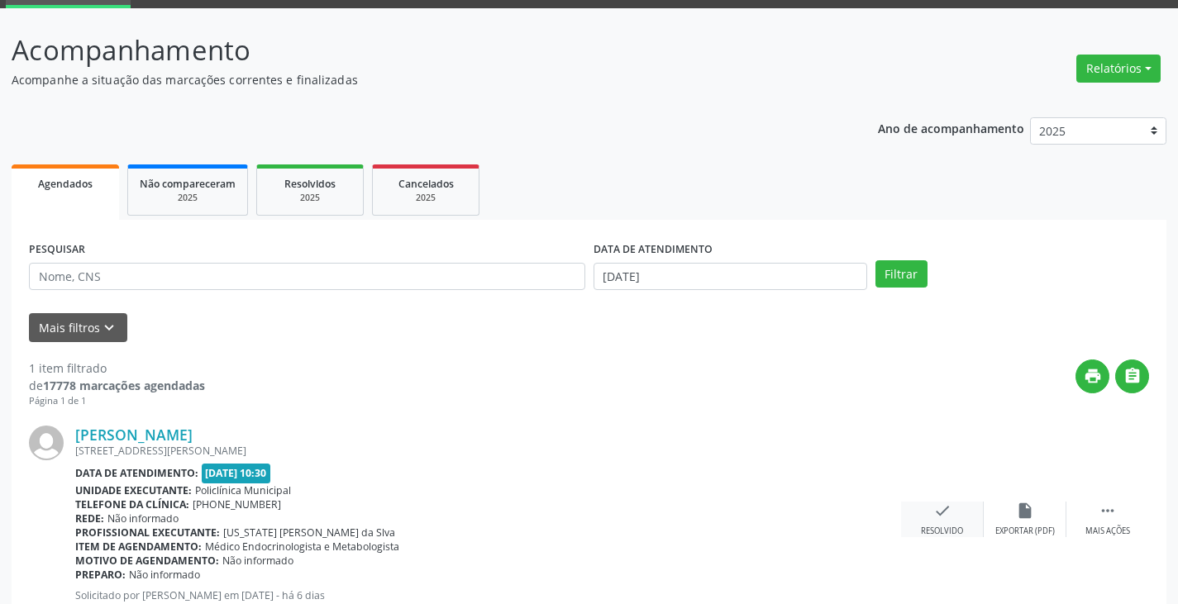
click at [940, 515] on icon "check" at bounding box center [942, 511] width 18 height 18
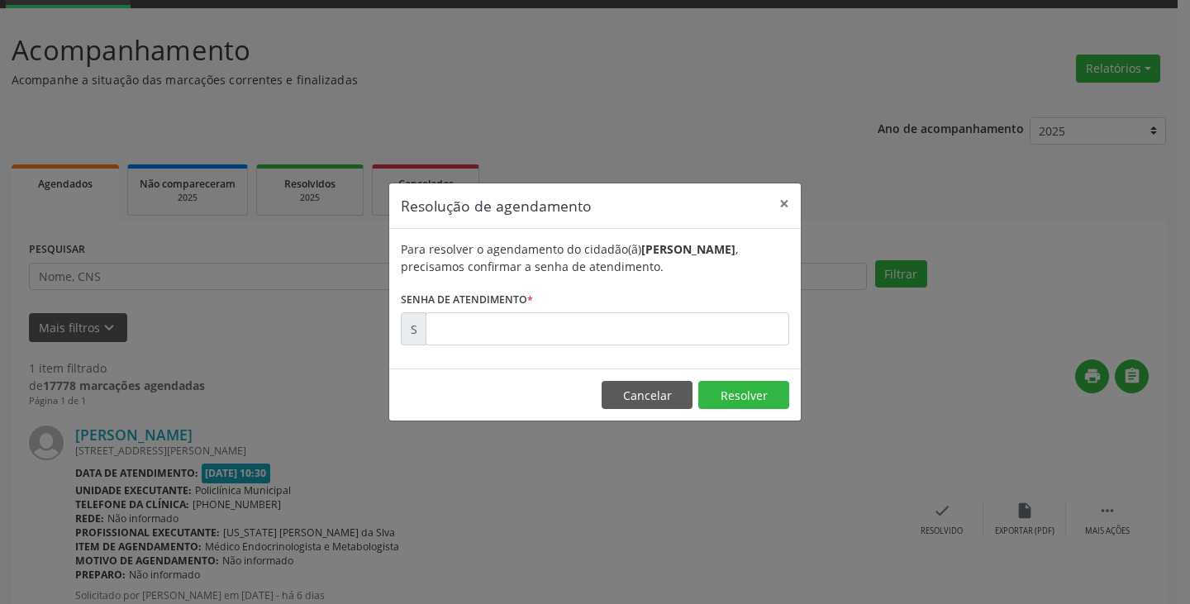
click at [470, 311] on label "Senha de atendimento *" at bounding box center [467, 300] width 132 height 26
click at [468, 326] on input "text" at bounding box center [608, 328] width 364 height 33
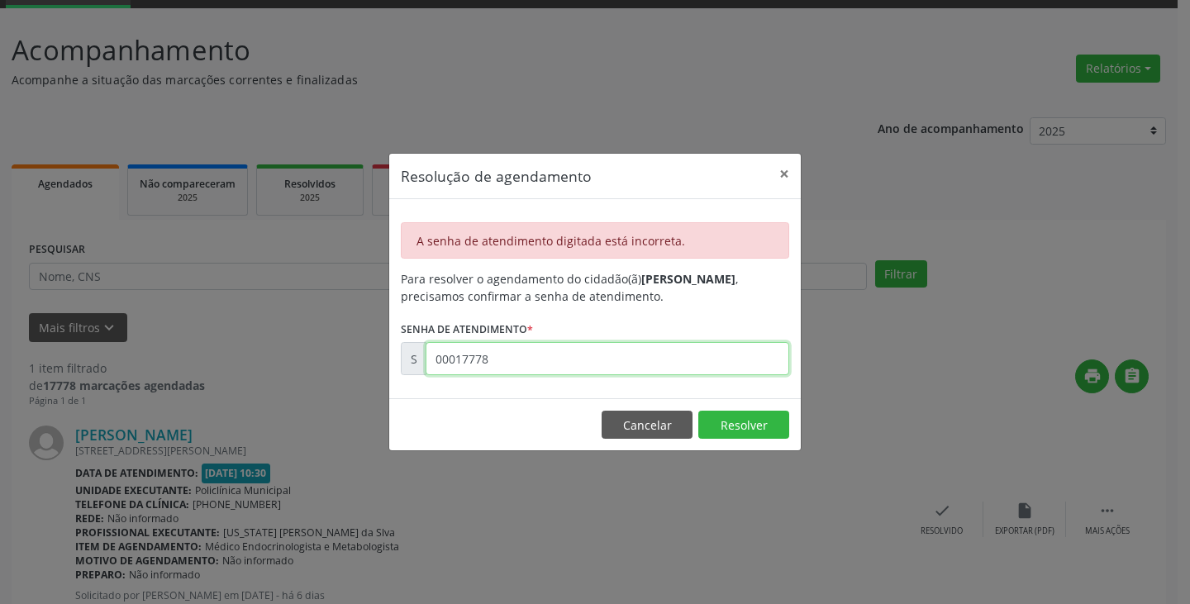
drag, startPoint x: 497, startPoint y: 364, endPoint x: 167, endPoint y: 385, distance: 330.4
click at [167, 385] on div "Resolução de agendamento × A senha de atendimento digitada está incorreta. Para…" at bounding box center [595, 302] width 1190 height 604
type input "00000000"
drag, startPoint x: 666, startPoint y: 409, endPoint x: 664, endPoint y: 419, distance: 10.1
click at [665, 412] on footer "Cancelar Resolver" at bounding box center [595, 424] width 412 height 52
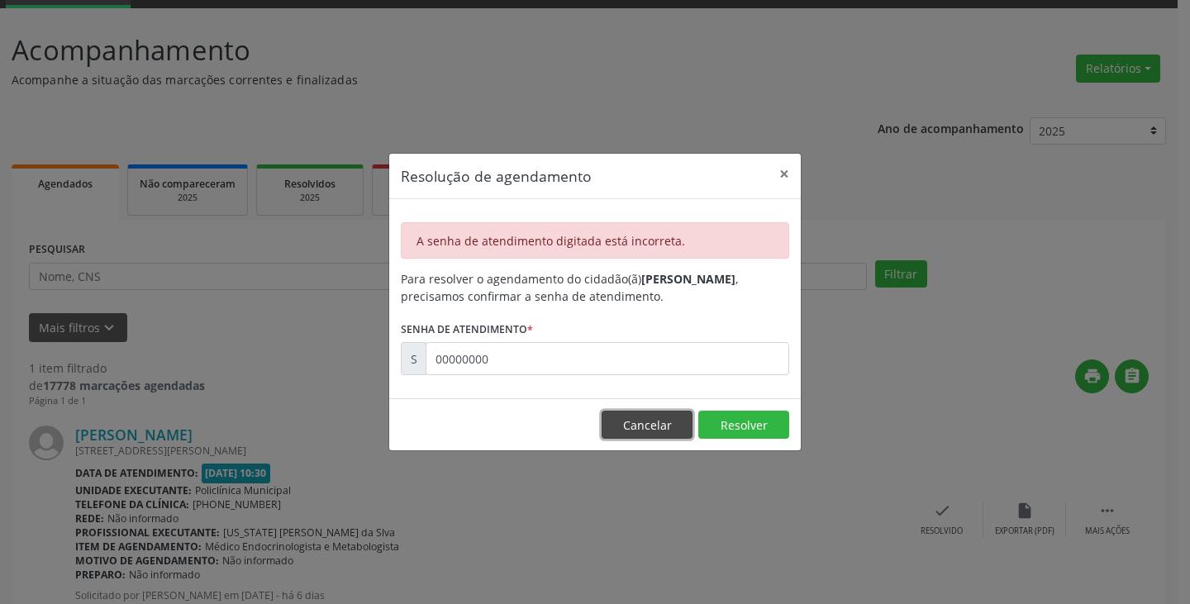
click at [664, 421] on button "Cancelar" at bounding box center [647, 425] width 91 height 28
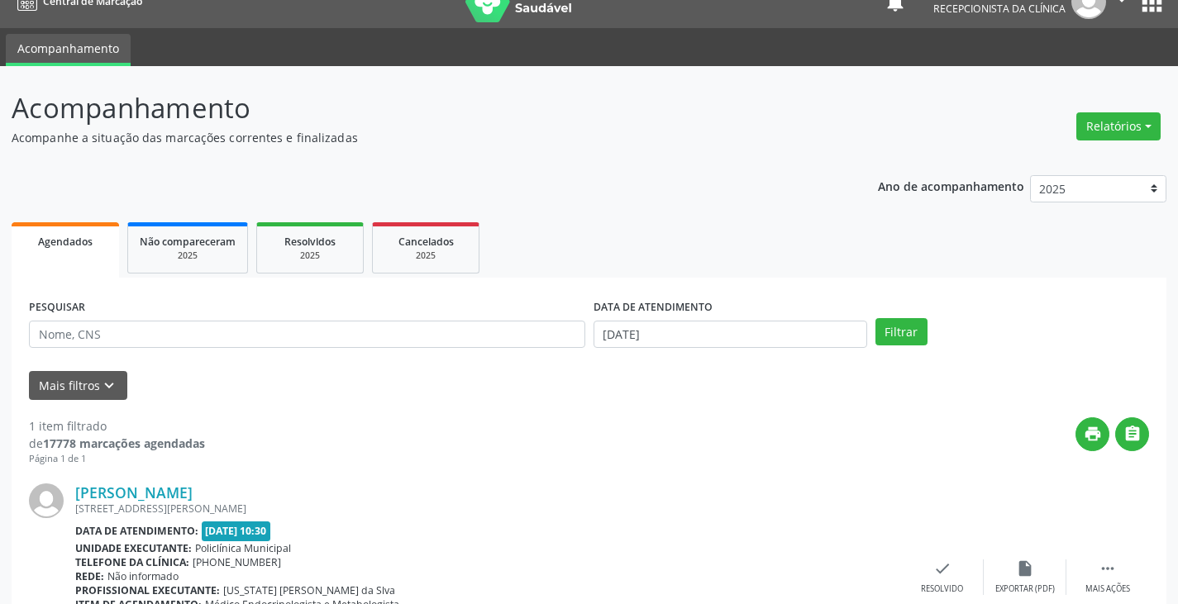
scroll to position [0, 0]
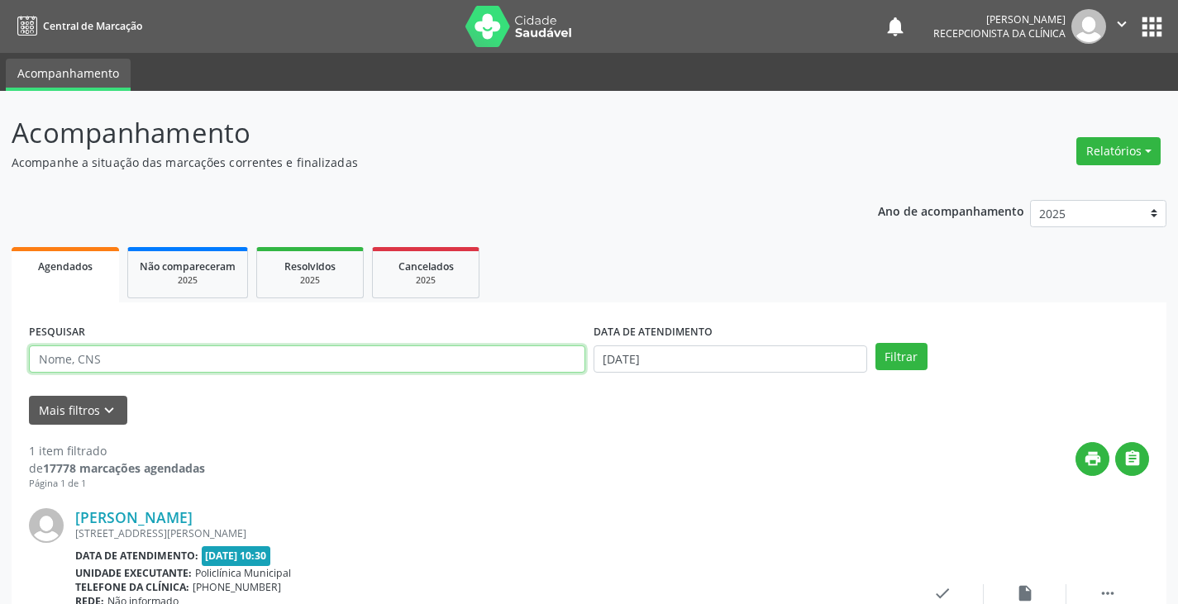
click at [58, 365] on input "text" at bounding box center [307, 359] width 556 height 28
type input "[PERSON_NAME]"
click at [875, 343] on button "Filtrar" at bounding box center [901, 357] width 52 height 28
click at [947, 592] on icon "check" at bounding box center [942, 593] width 18 height 18
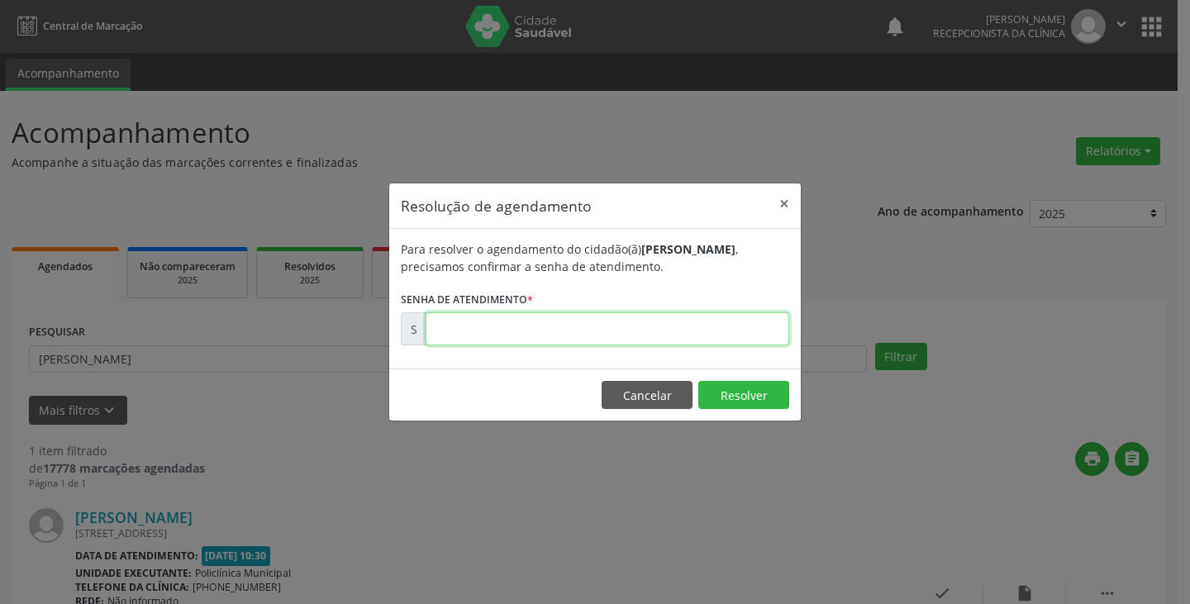
click at [439, 326] on input "text" at bounding box center [608, 328] width 364 height 33
type input "00175241"
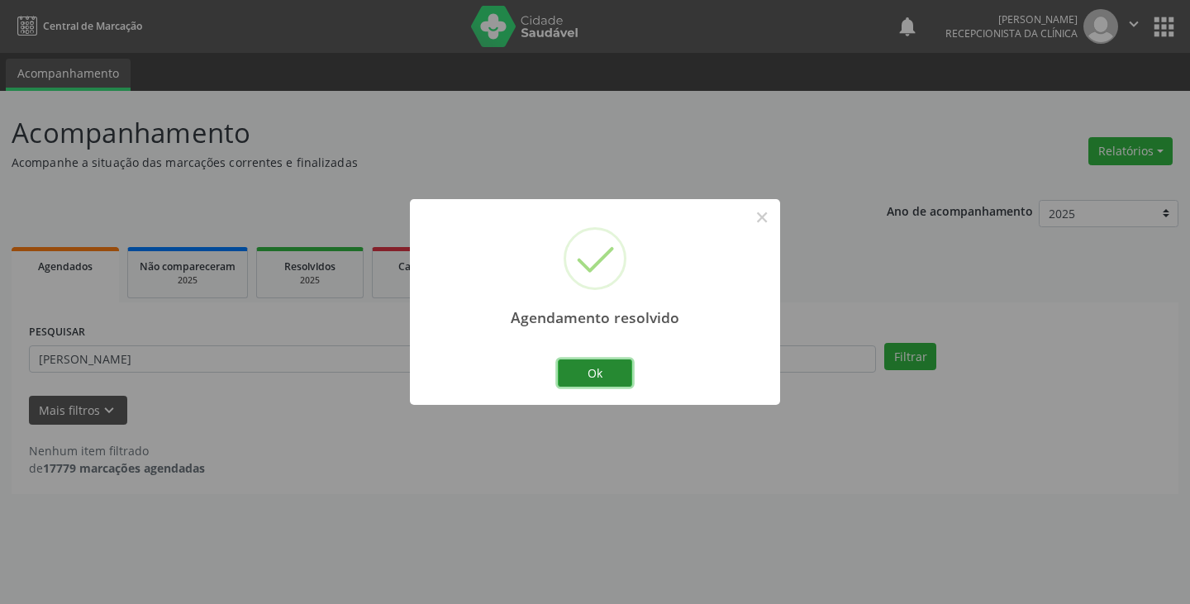
click at [607, 369] on button "Ok" at bounding box center [595, 373] width 74 height 28
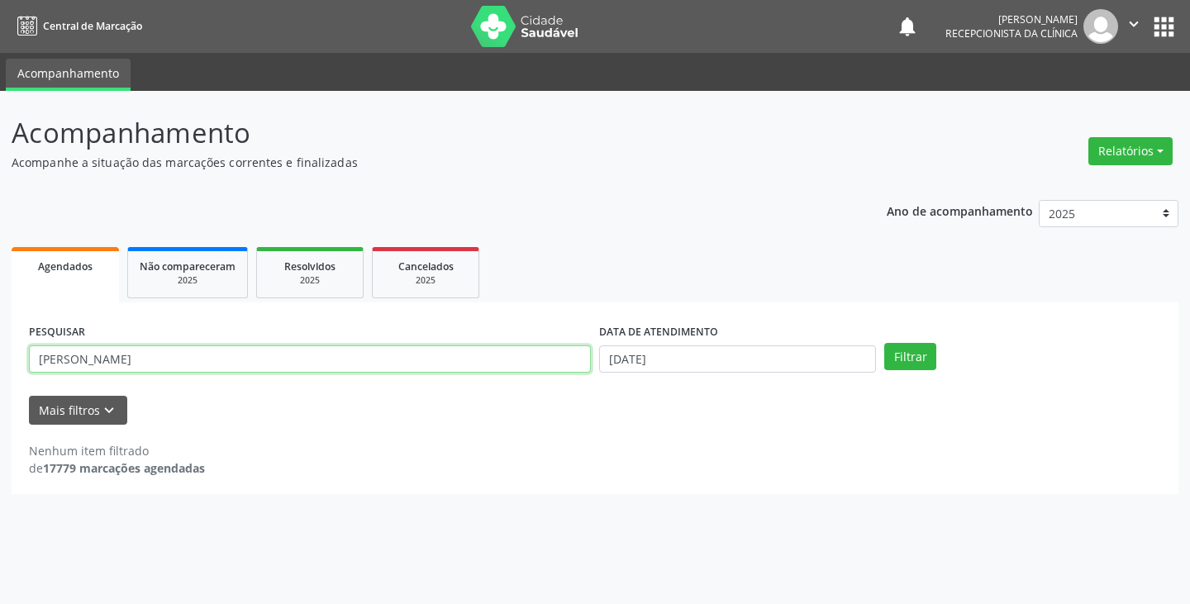
drag, startPoint x: 146, startPoint y: 354, endPoint x: 0, endPoint y: 374, distance: 147.7
click at [0, 374] on div "Acompanhamento Acompanhe a situação das marcações correntes e finalizadas Relat…" at bounding box center [595, 347] width 1190 height 513
type input "z"
click at [68, 357] on input "z" at bounding box center [310, 359] width 562 height 28
type input "j"
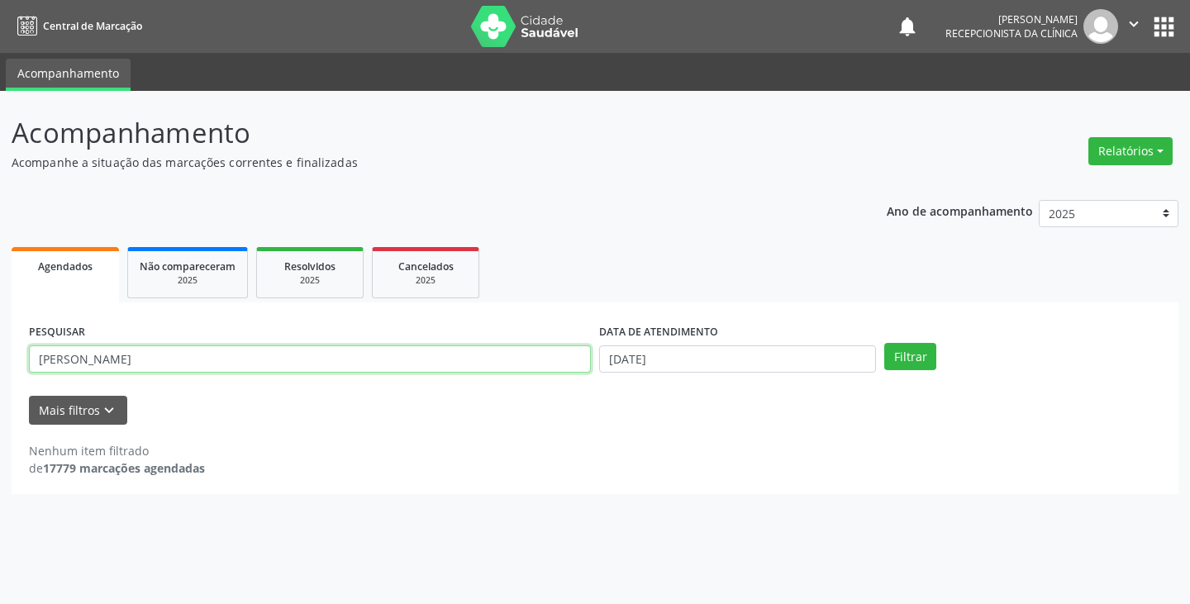
type input "[PERSON_NAME]"
click at [884, 343] on button "Filtrar" at bounding box center [910, 357] width 52 height 28
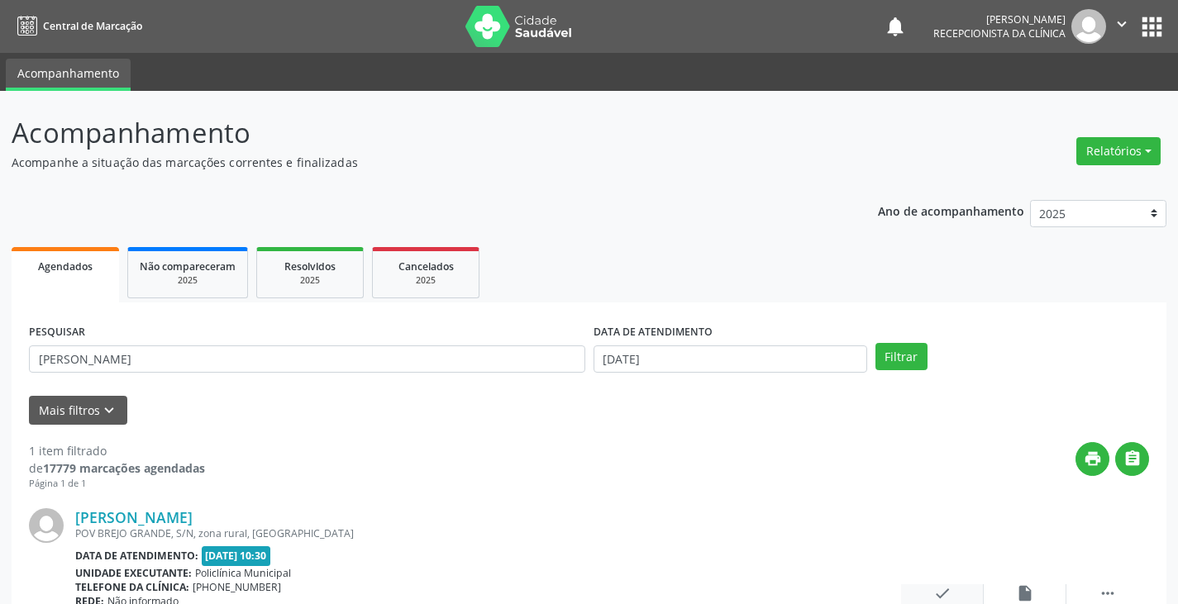
click at [946, 592] on icon "check" at bounding box center [942, 593] width 18 height 18
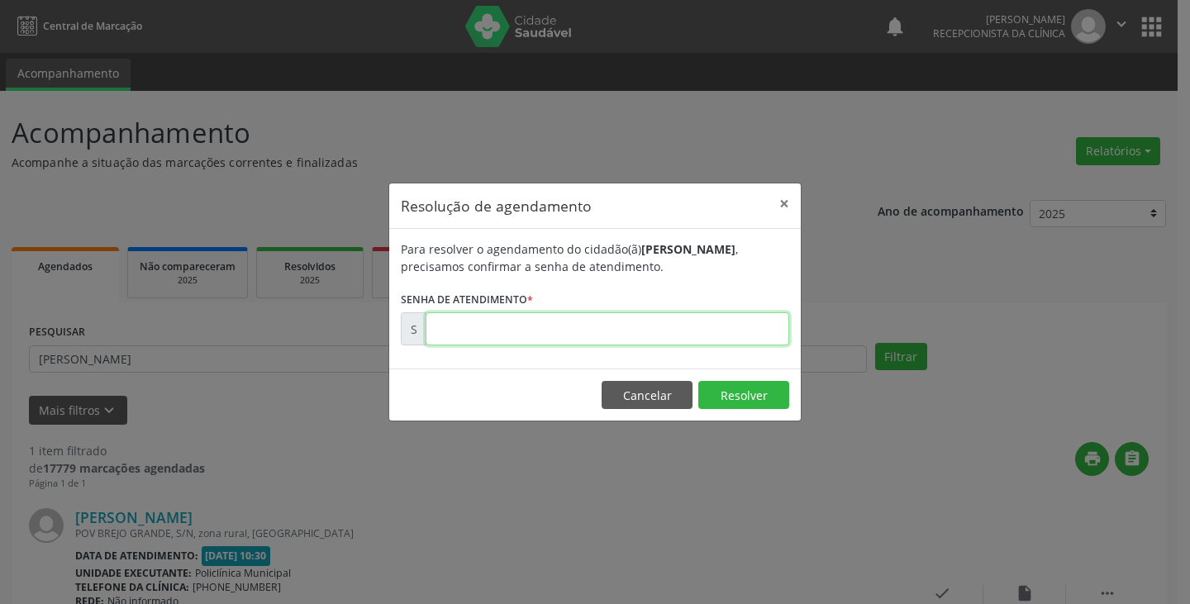
click at [511, 334] on input "text" at bounding box center [608, 328] width 364 height 33
type input "00175937"
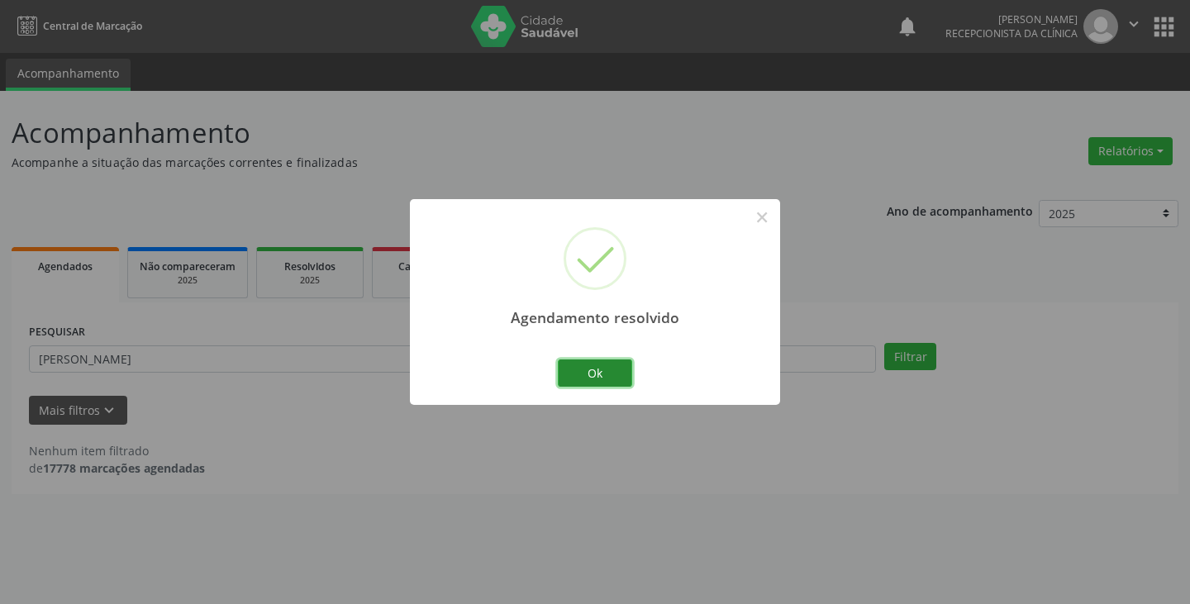
click at [607, 373] on button "Ok" at bounding box center [595, 373] width 74 height 28
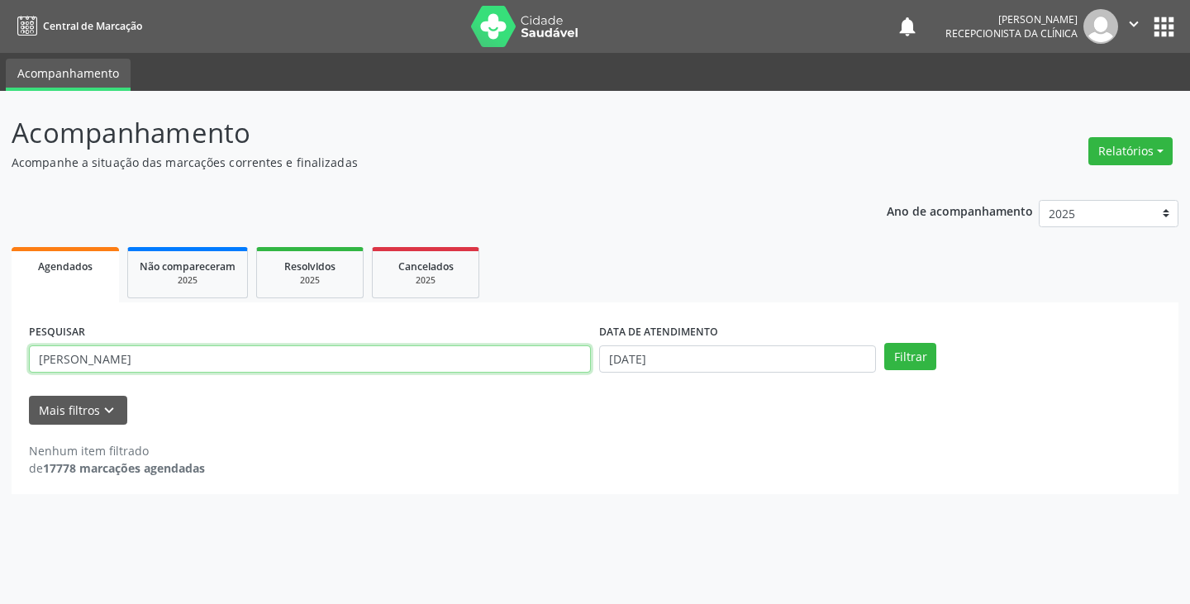
drag, startPoint x: 71, startPoint y: 358, endPoint x: 0, endPoint y: 363, distance: 71.2
click at [0, 363] on div "Acompanhamento Acompanhe a situação das marcações correntes e finalizadas Relat…" at bounding box center [595, 347] width 1190 height 513
type input "terezinha"
click at [884, 343] on button "Filtrar" at bounding box center [910, 357] width 52 height 28
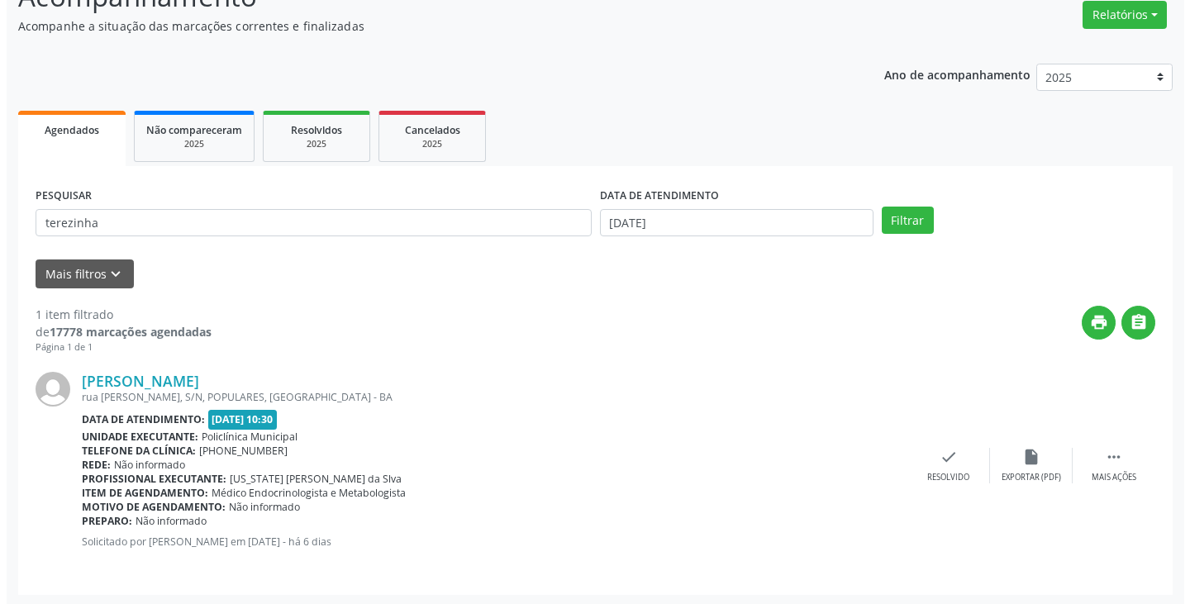
scroll to position [139, 0]
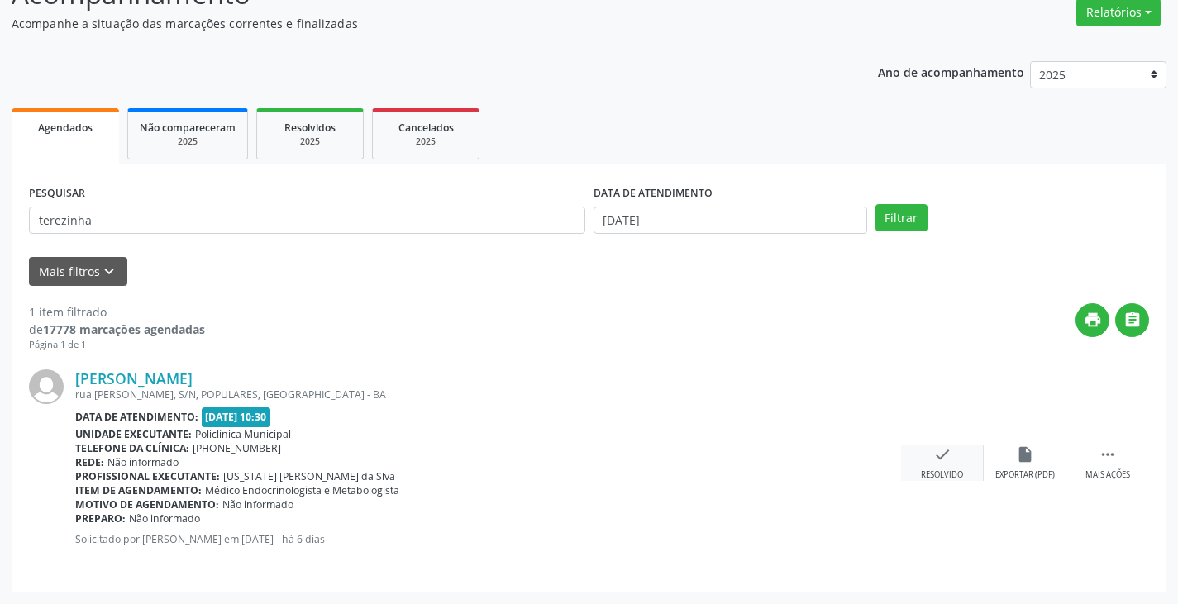
click at [935, 459] on icon "check" at bounding box center [942, 454] width 18 height 18
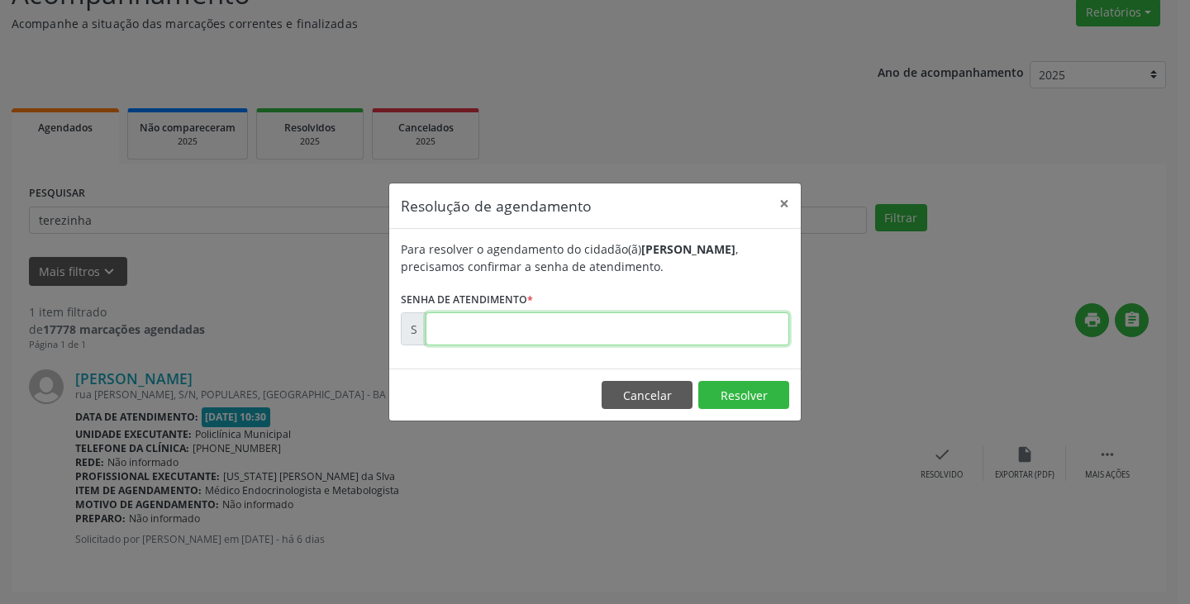
click at [464, 325] on input "text" at bounding box center [608, 328] width 364 height 33
type input "00175158"
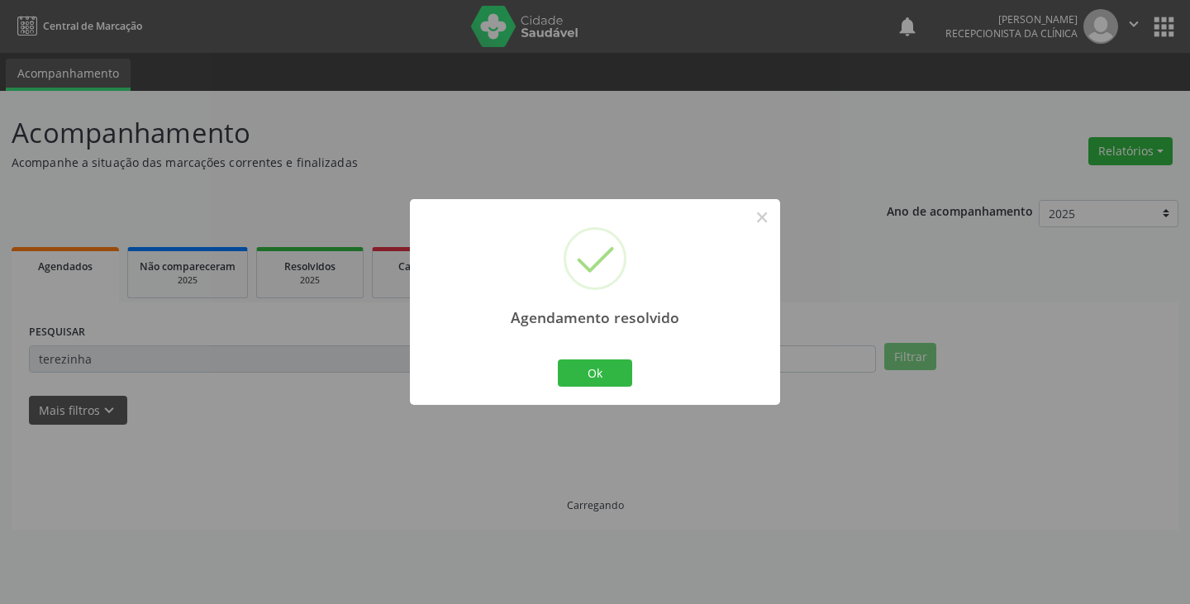
scroll to position [0, 0]
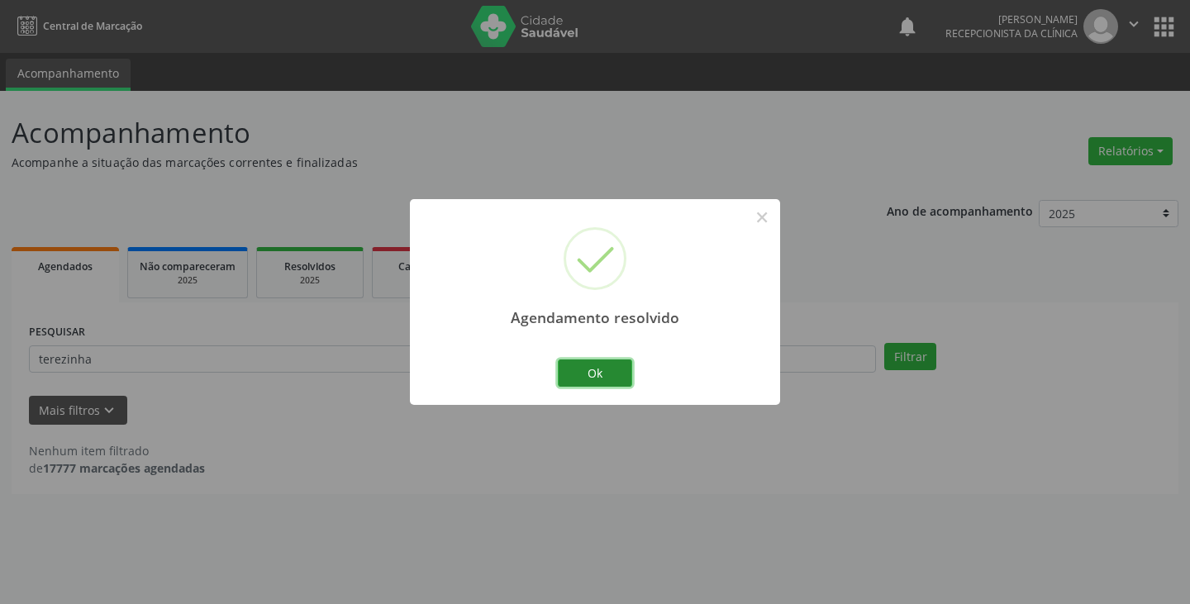
click at [600, 375] on button "Ok" at bounding box center [595, 373] width 74 height 28
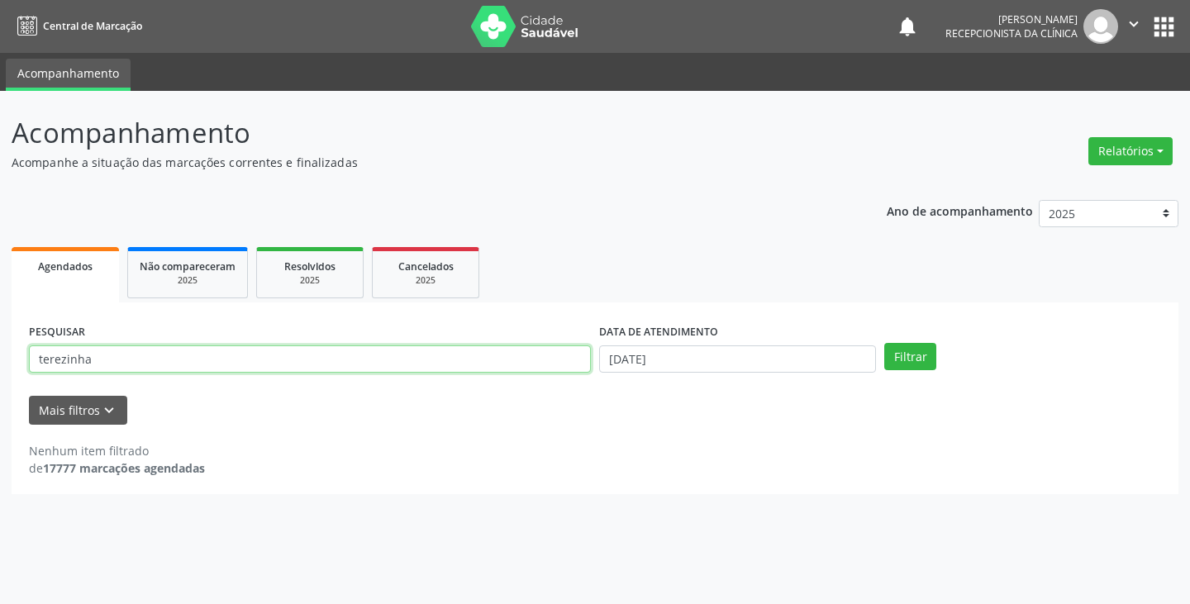
drag, startPoint x: 104, startPoint y: 360, endPoint x: 0, endPoint y: 372, distance: 104.8
click at [0, 372] on div "Acompanhamento Acompanhe a situação das marcações correntes e finalizadas Relat…" at bounding box center [595, 347] width 1190 height 513
type input "[PERSON_NAME]"
click at [884, 343] on button "Filtrar" at bounding box center [910, 357] width 52 height 28
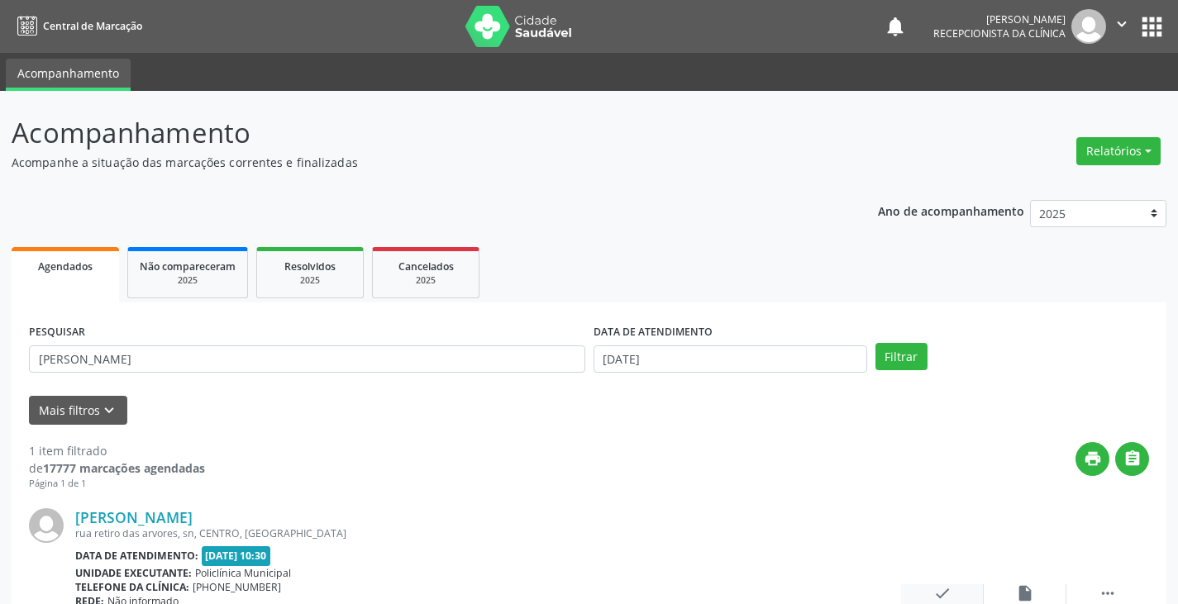
click at [946, 592] on icon "check" at bounding box center [942, 593] width 18 height 18
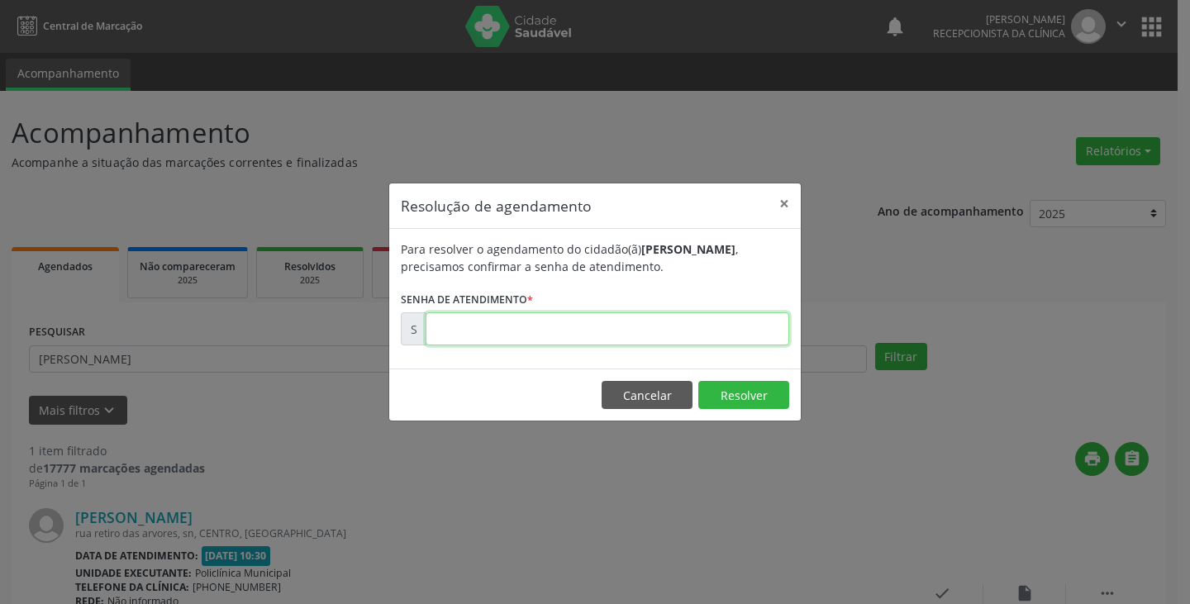
click at [449, 326] on input "text" at bounding box center [608, 328] width 364 height 33
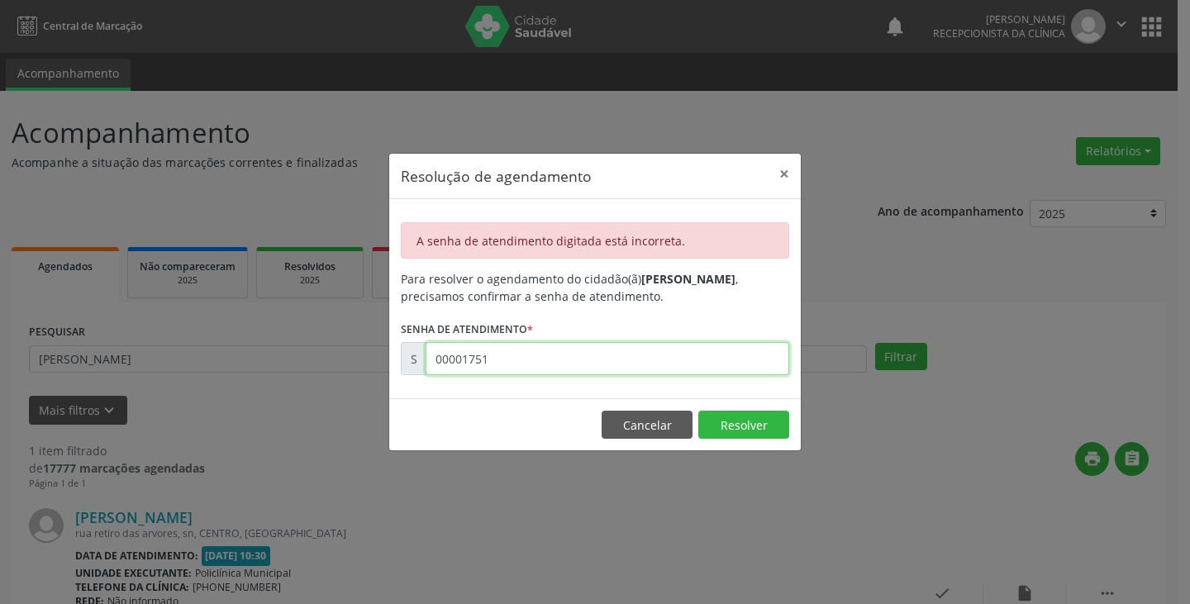
drag, startPoint x: 483, startPoint y: 359, endPoint x: 323, endPoint y: 383, distance: 161.3
click at [329, 381] on div "Resolução de agendamento × A senha de atendimento digitada está incorreta. Para…" at bounding box center [595, 302] width 1190 height 604
type input "00000000"
click at [779, 173] on button "×" at bounding box center [784, 174] width 33 height 40
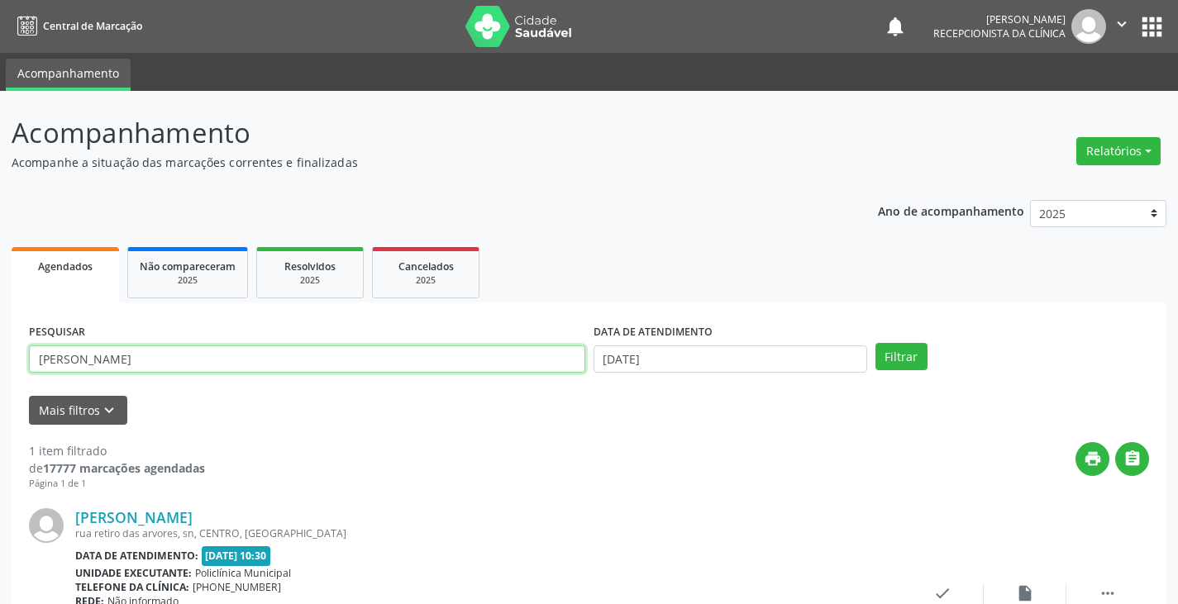
drag, startPoint x: 88, startPoint y: 358, endPoint x: 0, endPoint y: 355, distance: 88.5
click at [0, 355] on div "Acompanhamento Acompanhe a situação das marcações correntes e finalizadas Relat…" at bounding box center [589, 417] width 1178 height 652
type input "[PERSON_NAME]"
click at [875, 343] on button "Filtrar" at bounding box center [901, 357] width 52 height 28
click at [947, 589] on icon "check" at bounding box center [942, 593] width 18 height 18
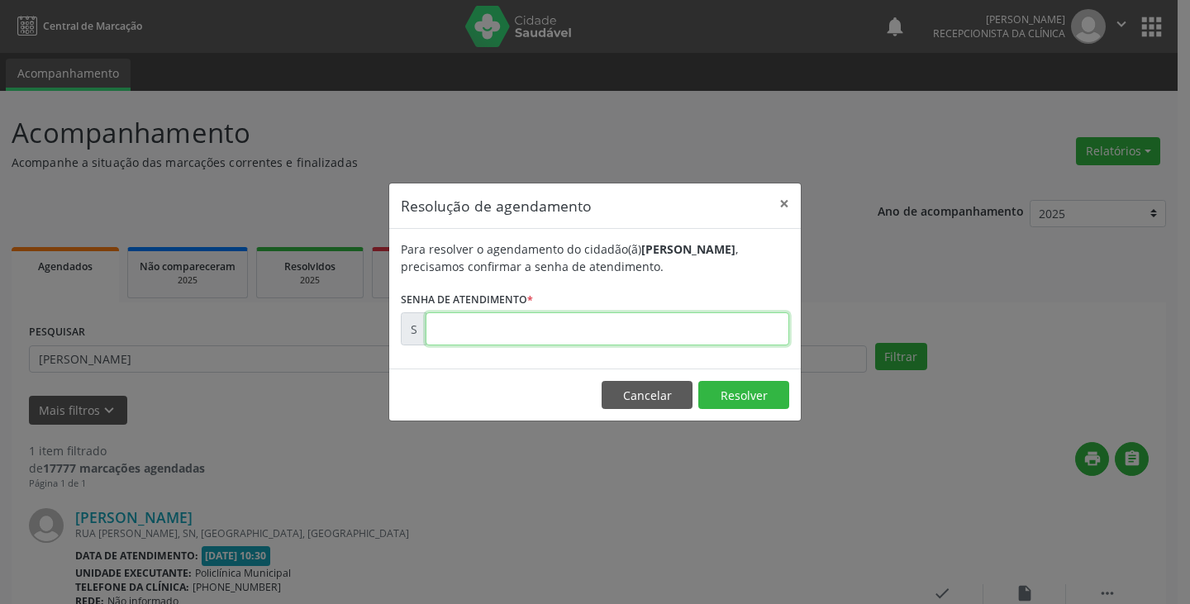
click at [448, 324] on input "text" at bounding box center [608, 328] width 364 height 33
type input "00175163"
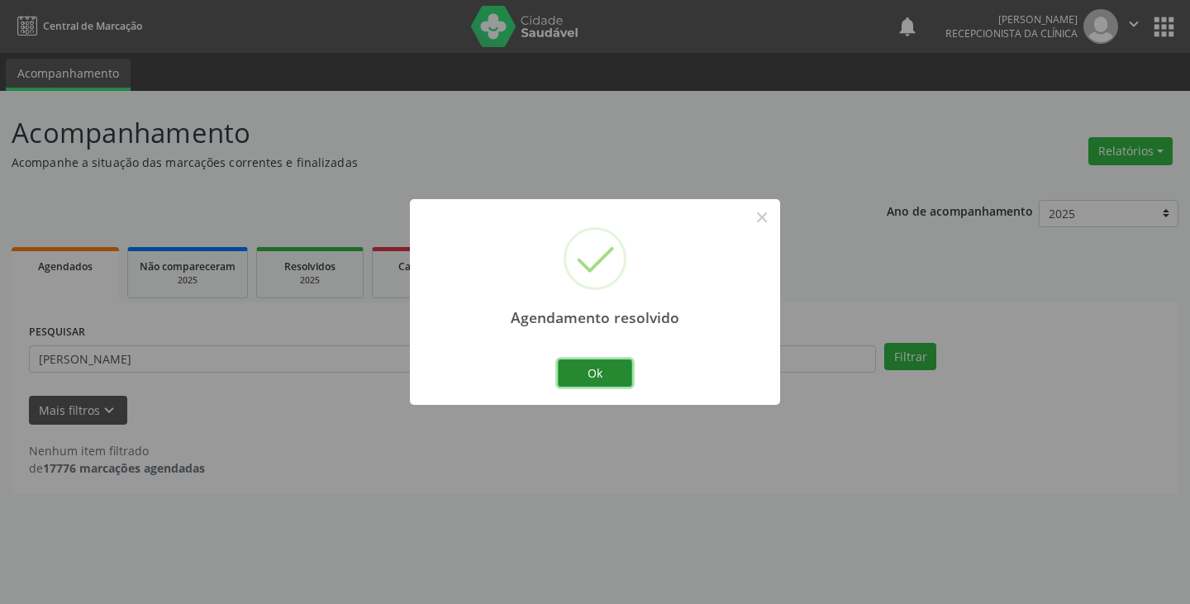
click at [614, 371] on button "Ok" at bounding box center [595, 373] width 74 height 28
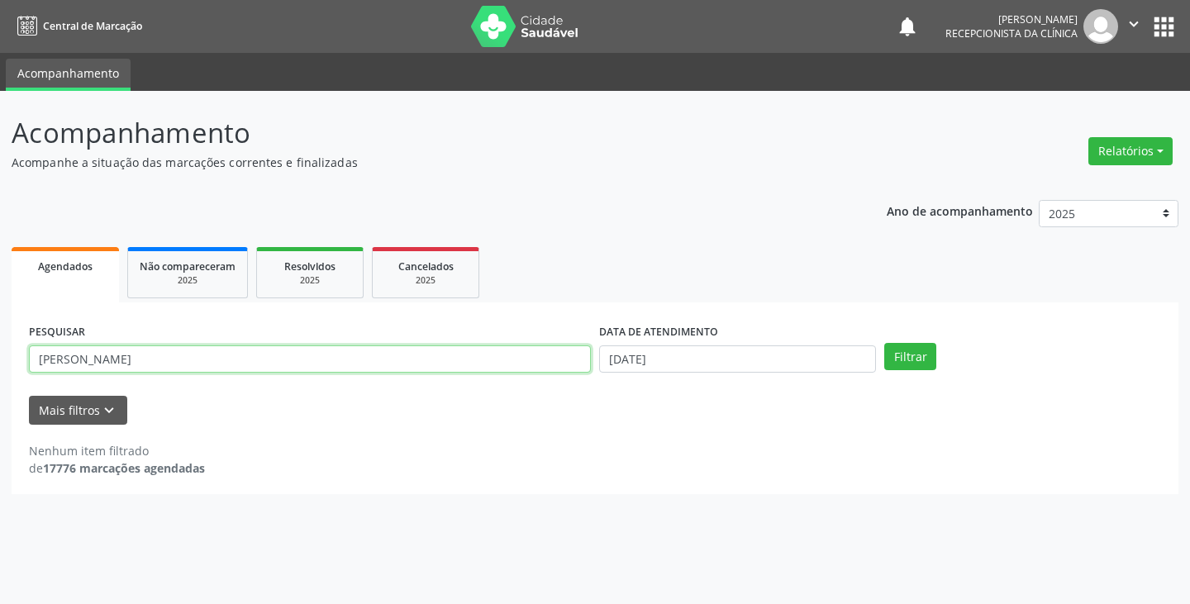
drag, startPoint x: 74, startPoint y: 360, endPoint x: 3, endPoint y: 354, distance: 70.5
click at [3, 355] on div "Acompanhamento Acompanhe a situação das marcações correntes e finalizadas Relat…" at bounding box center [595, 347] width 1190 height 513
type input "lucileide"
click at [884, 343] on button "Filtrar" at bounding box center [910, 357] width 52 height 28
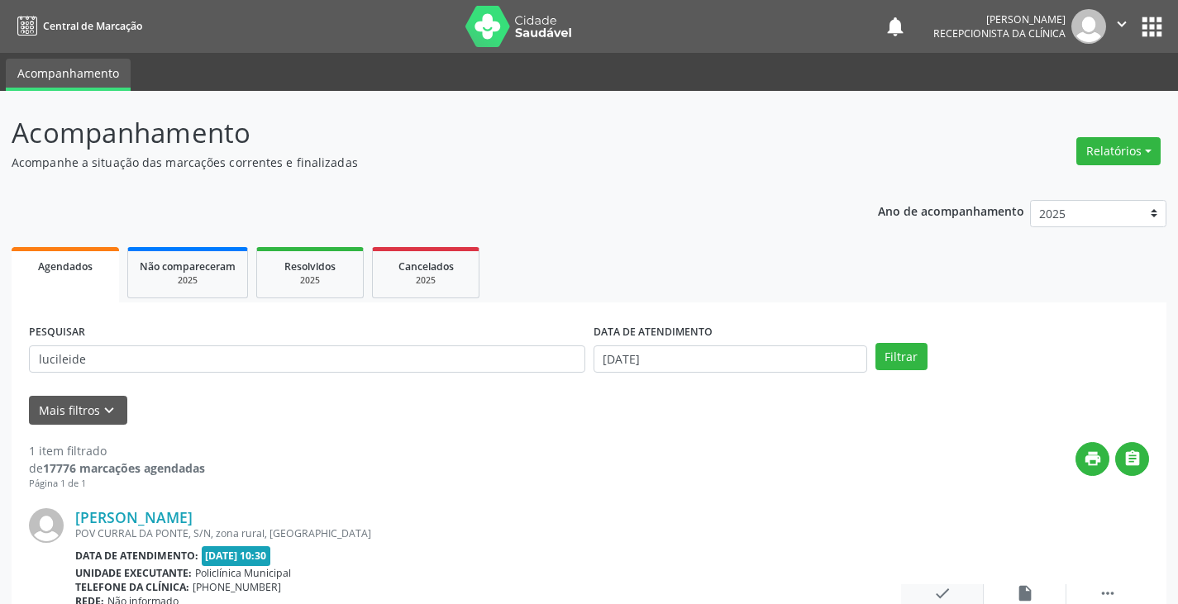
click at [936, 595] on icon "check" at bounding box center [942, 593] width 18 height 18
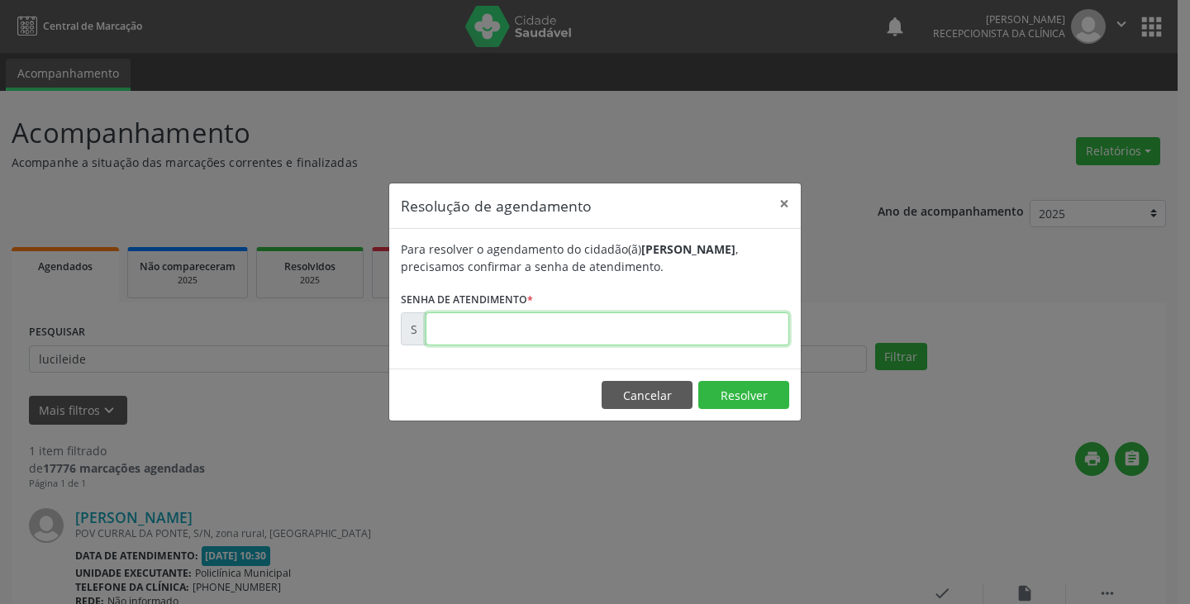
click at [440, 326] on input "text" at bounding box center [608, 328] width 364 height 33
type input "00175139"
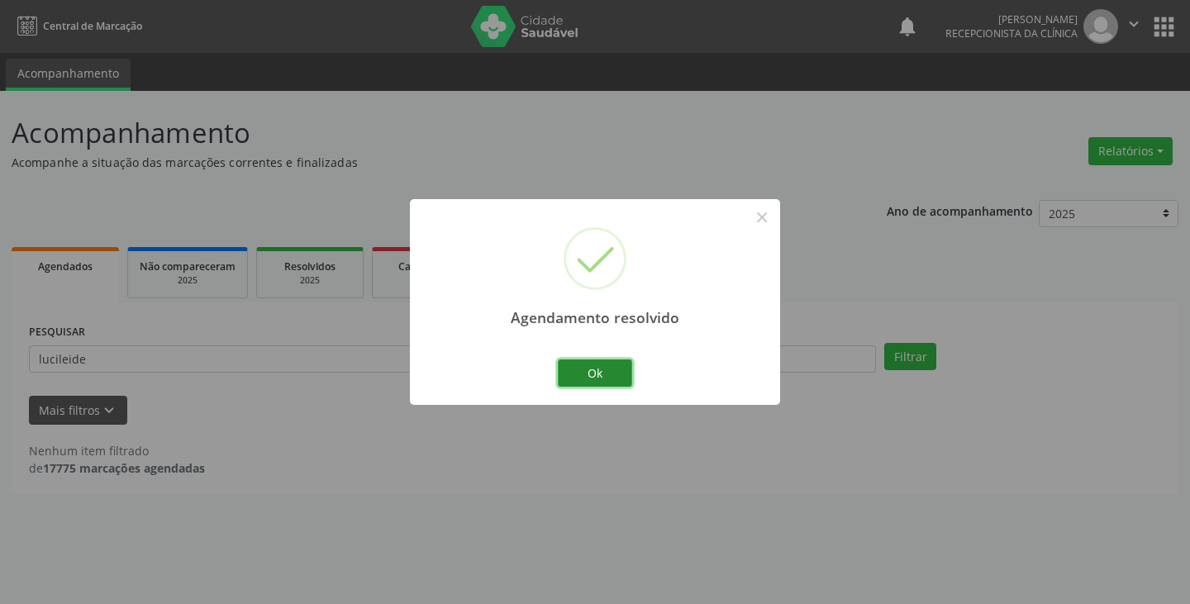
click at [595, 372] on button "Ok" at bounding box center [595, 373] width 74 height 28
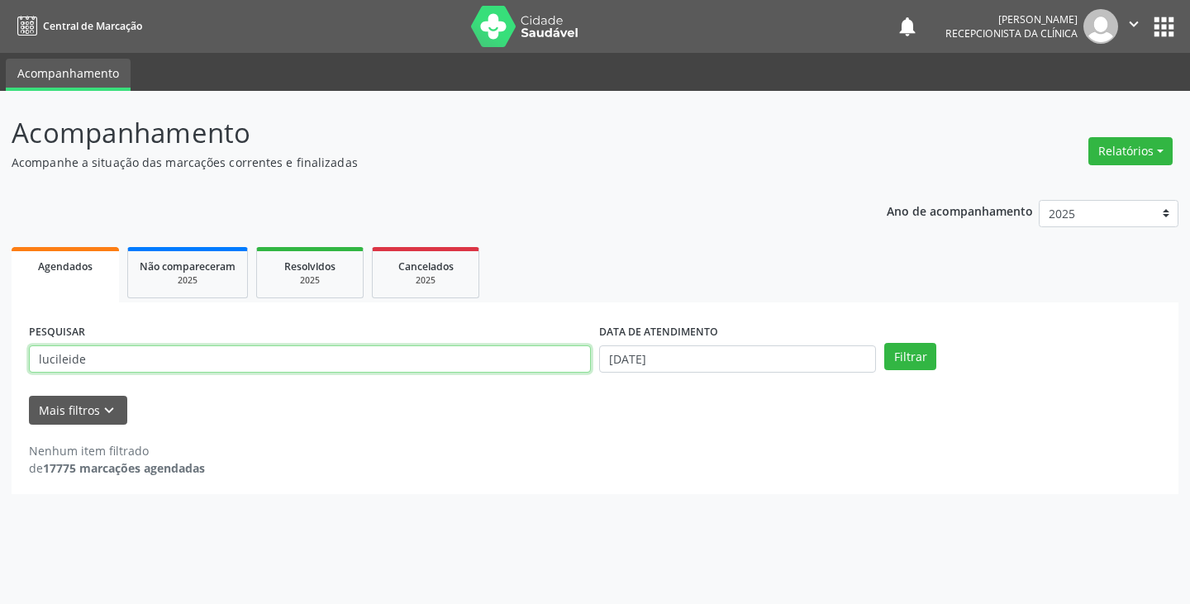
drag, startPoint x: 86, startPoint y: 359, endPoint x: 0, endPoint y: 350, distance: 86.5
click at [0, 350] on div "Acompanhamento Acompanhe a situação das marcações correntes e finalizadas Relat…" at bounding box center [595, 347] width 1190 height 513
type input "vanita"
click at [884, 343] on button "Filtrar" at bounding box center [910, 357] width 52 height 28
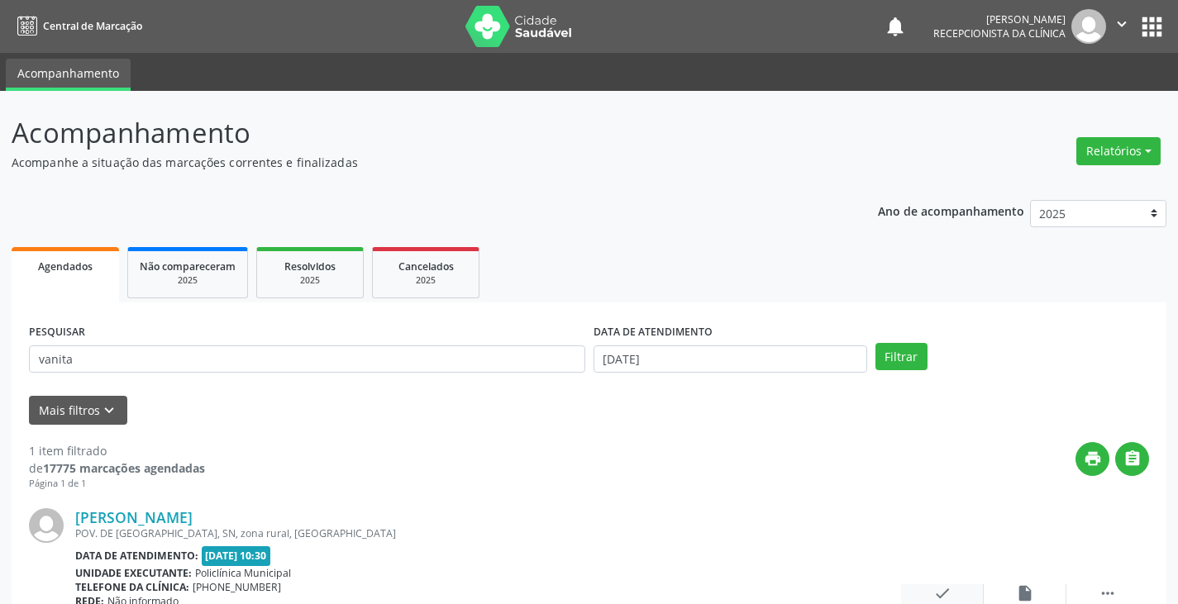
click at [944, 592] on icon "check" at bounding box center [942, 593] width 18 height 18
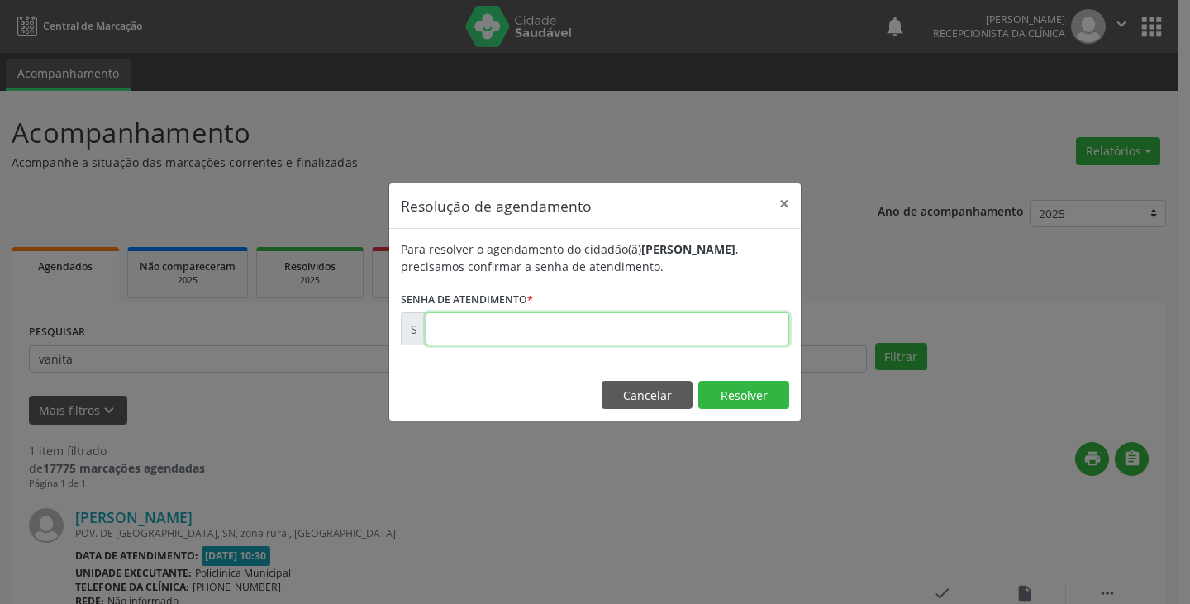
click at [452, 331] on input "text" at bounding box center [608, 328] width 364 height 33
type input "00175125"
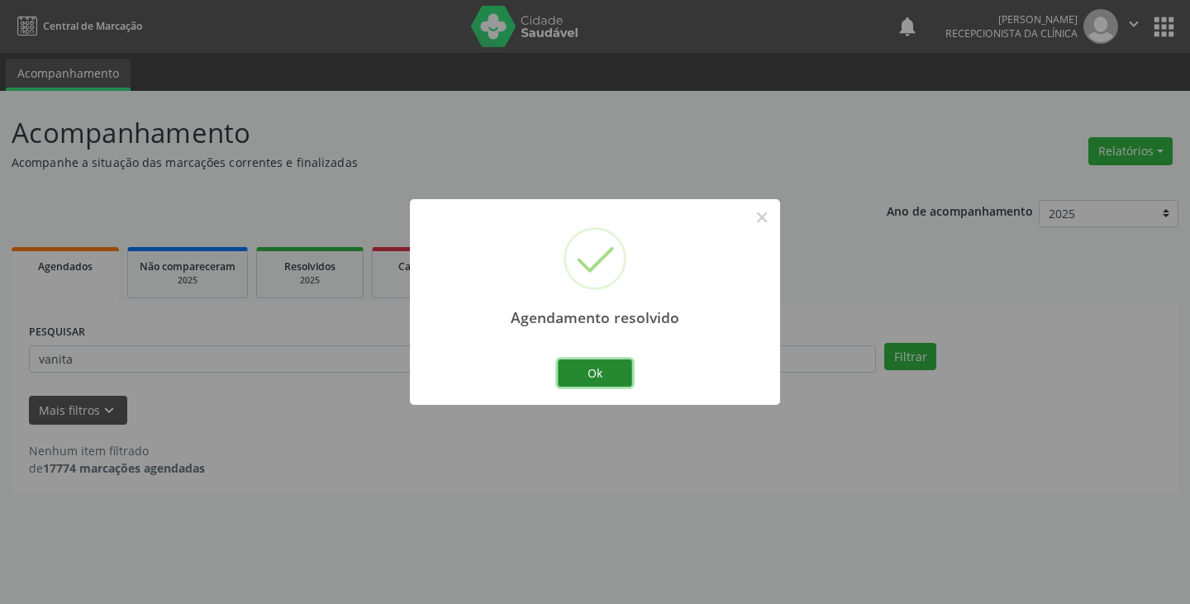
click at [597, 377] on button "Ok" at bounding box center [595, 373] width 74 height 28
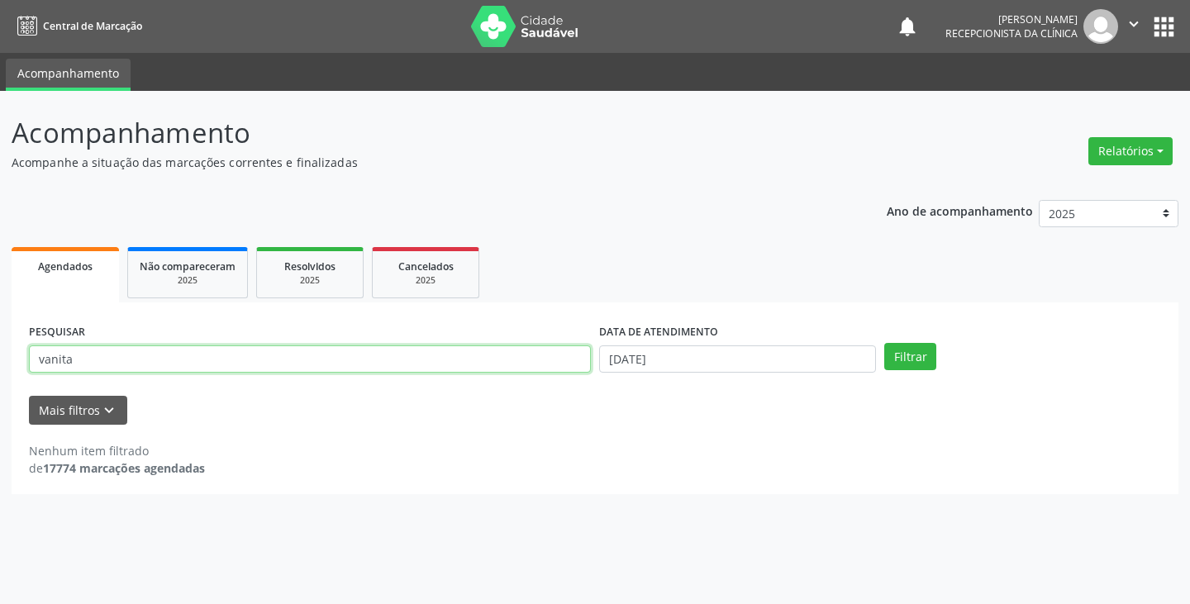
drag, startPoint x: 104, startPoint y: 353, endPoint x: 0, endPoint y: 350, distance: 104.2
click at [0, 351] on div "Acompanhamento Acompanhe a situação das marcações correntes e finalizadas Relat…" at bounding box center [595, 347] width 1190 height 513
